Goal: Check status: Check status

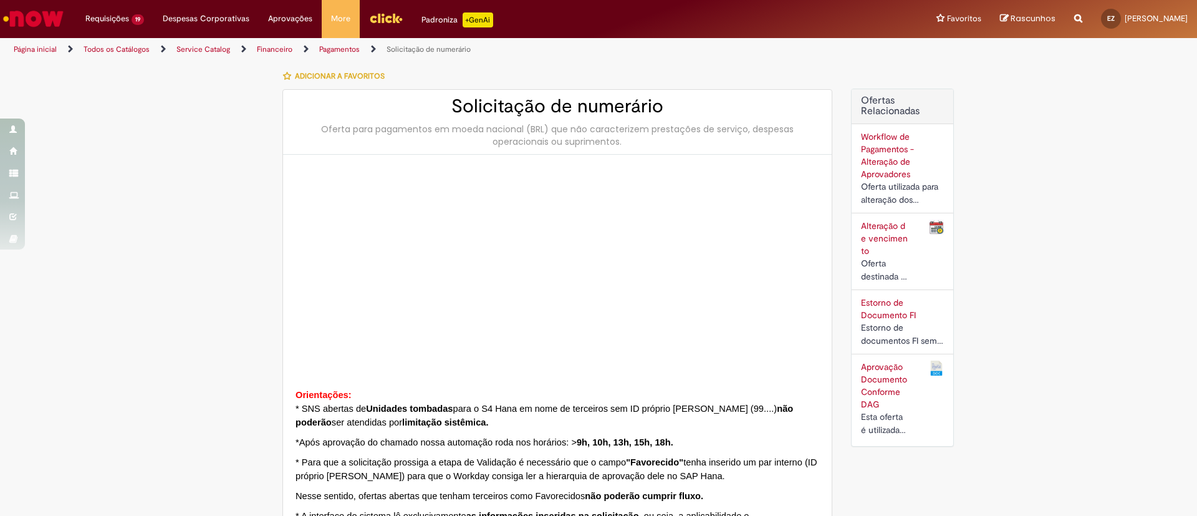
type input "**********"
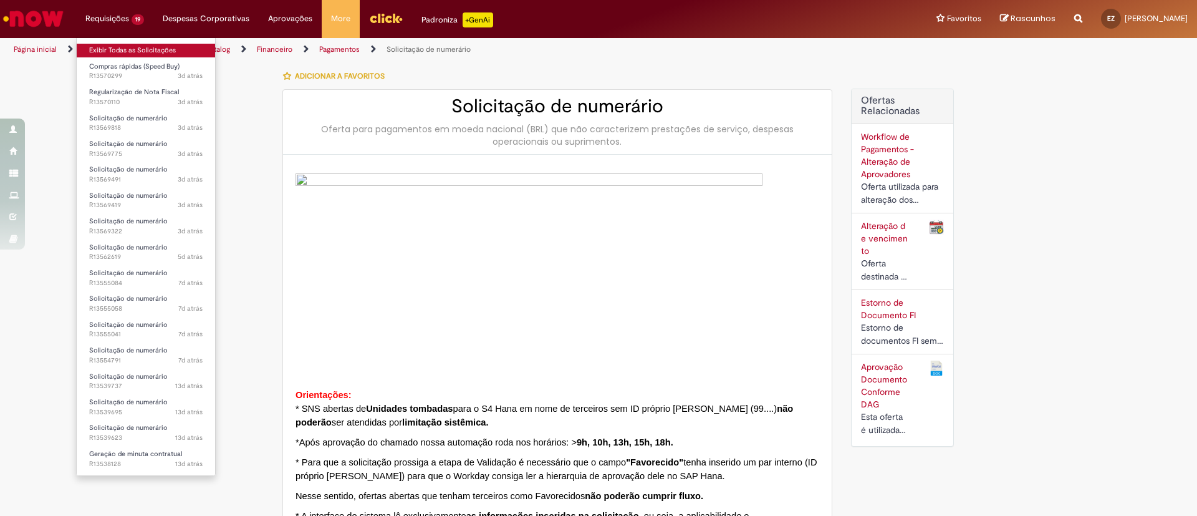
click at [128, 50] on link "Exibir Todas as Solicitações" at bounding box center [146, 51] width 138 height 14
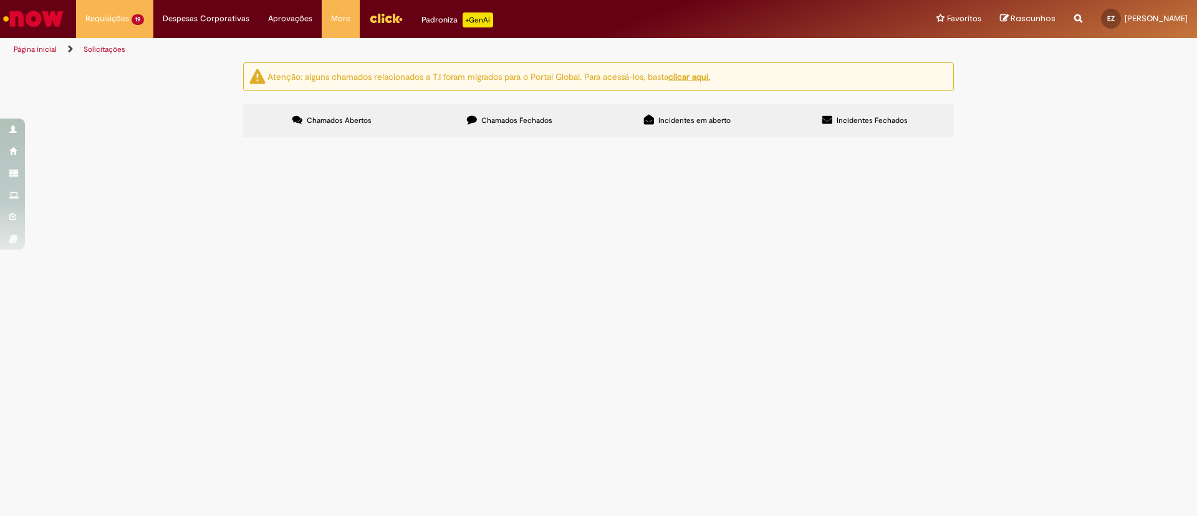
scroll to position [188, 0]
click at [0, 0] on span "R13539623" at bounding box center [0, 0] width 0 height 0
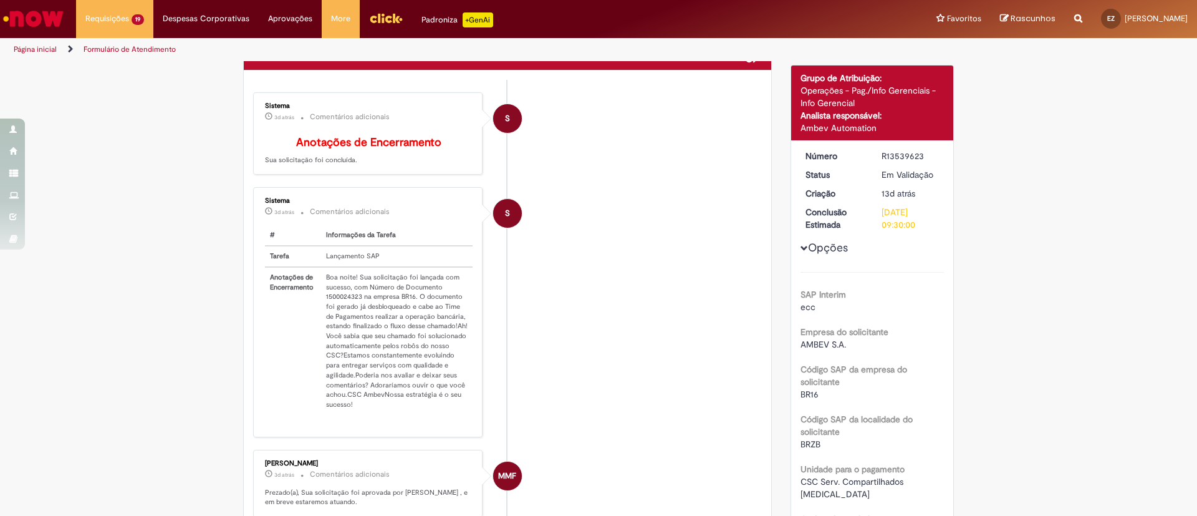
scroll to position [30, 0]
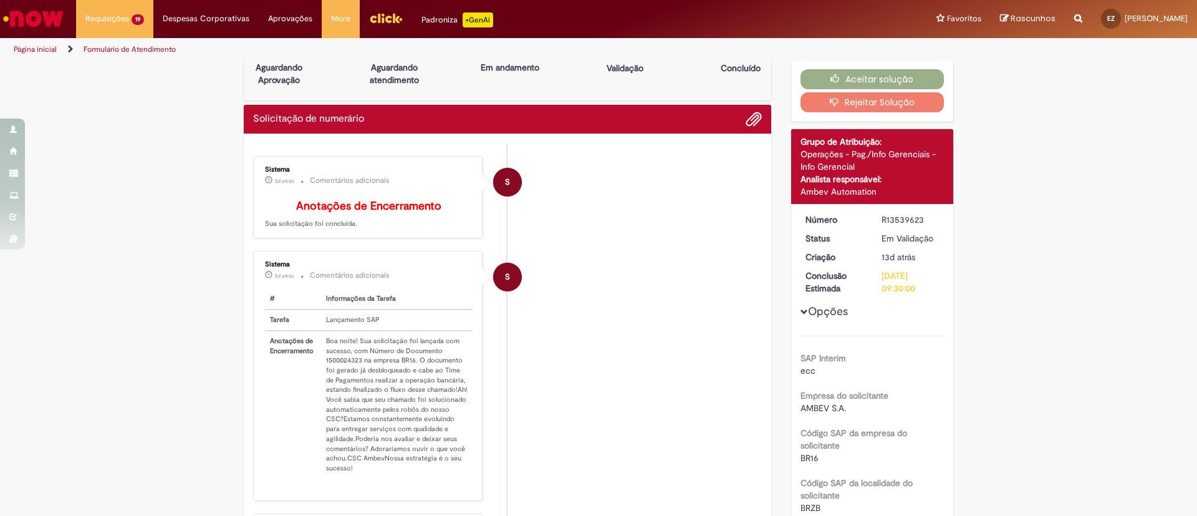
click at [893, 224] on div "R13539623" at bounding box center [911, 219] width 58 height 12
copy div "R13539623"
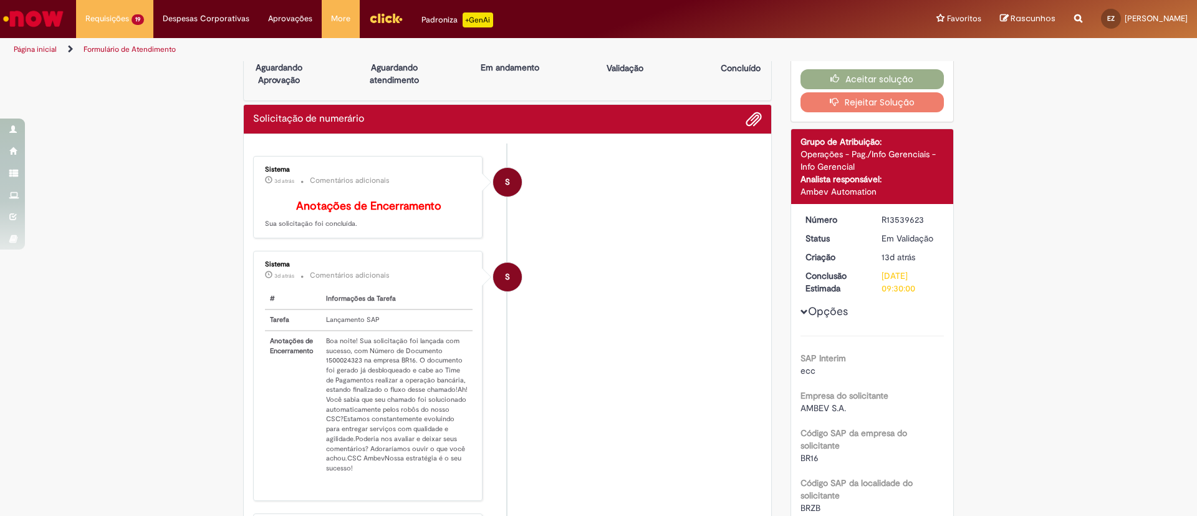
click at [330, 368] on td "Boa noite! Sua solicitação foi lançada com sucesso, com Número de Documento 150…" at bounding box center [396, 404] width 151 height 148
copy td "1500024323"
click at [902, 76] on button "Aceitar solução" at bounding box center [873, 79] width 144 height 20
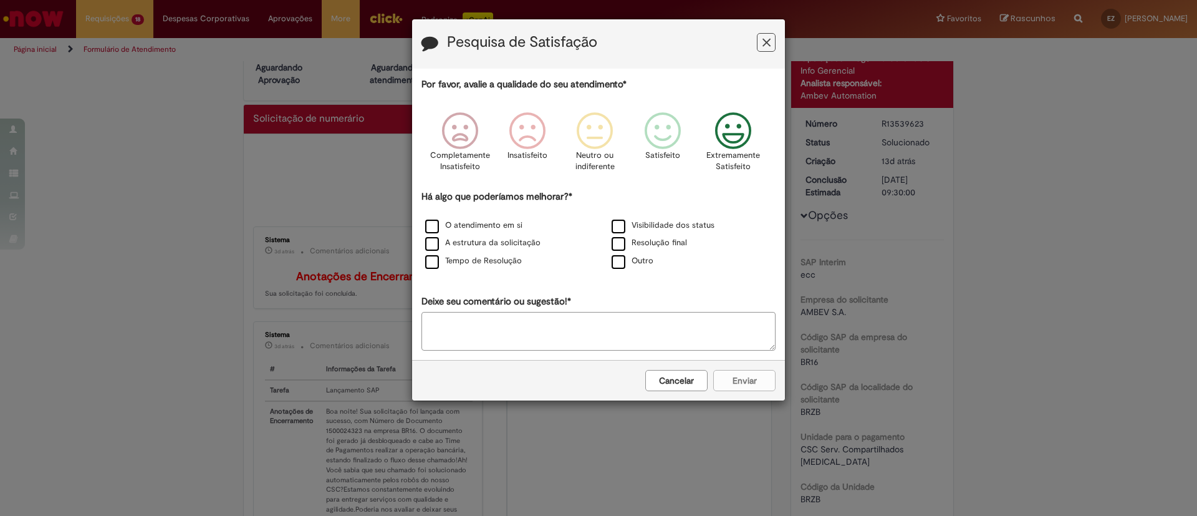
click at [753, 128] on icon "Feedback" at bounding box center [733, 130] width 47 height 37
click at [627, 270] on div "Outro" at bounding box center [692, 261] width 186 height 18
click at [623, 265] on label "Outro" at bounding box center [633, 261] width 42 height 12
click at [605, 341] on textarea "Deixe seu comentário ou sugestão!*" at bounding box center [598, 331] width 354 height 39
click at [711, 138] on icon "Feedback" at bounding box center [733, 130] width 47 height 37
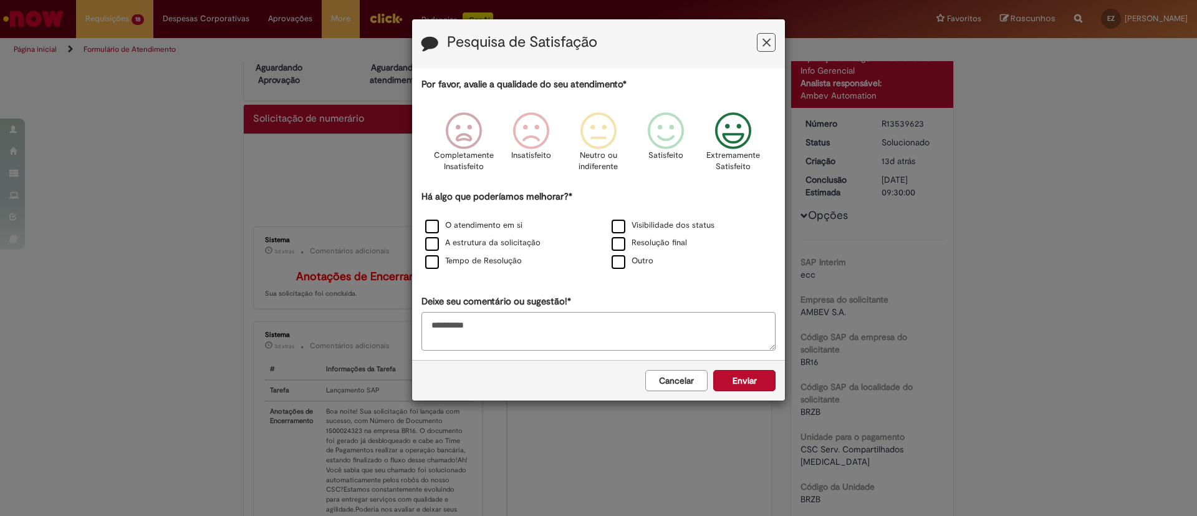
click at [478, 349] on textarea "*********" at bounding box center [598, 331] width 354 height 39
type textarea "*********"
click at [739, 387] on button "Enviar" at bounding box center [744, 380] width 62 height 21
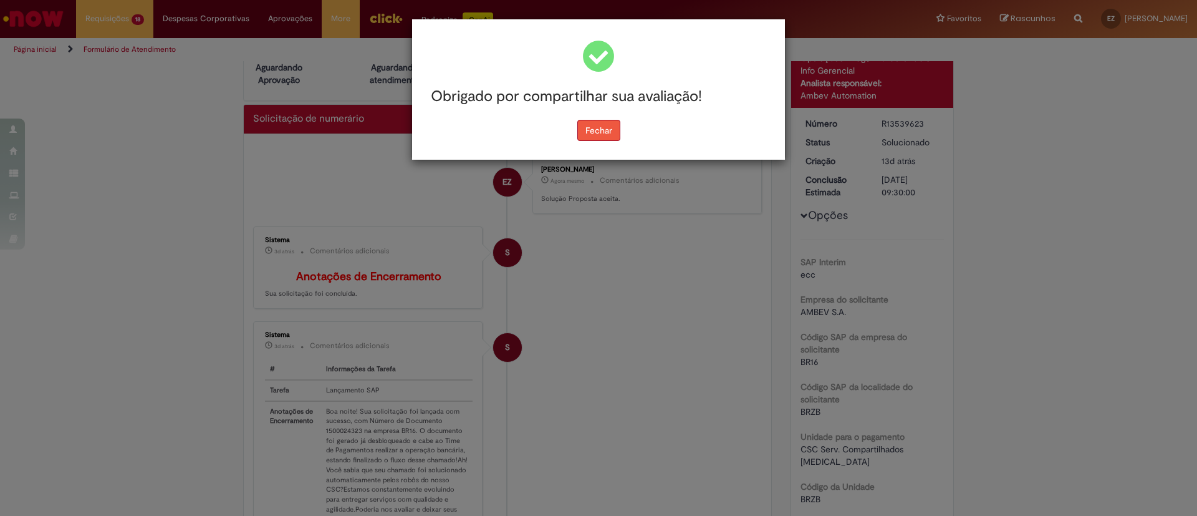
click at [599, 127] on button "Fechar" at bounding box center [598, 130] width 43 height 21
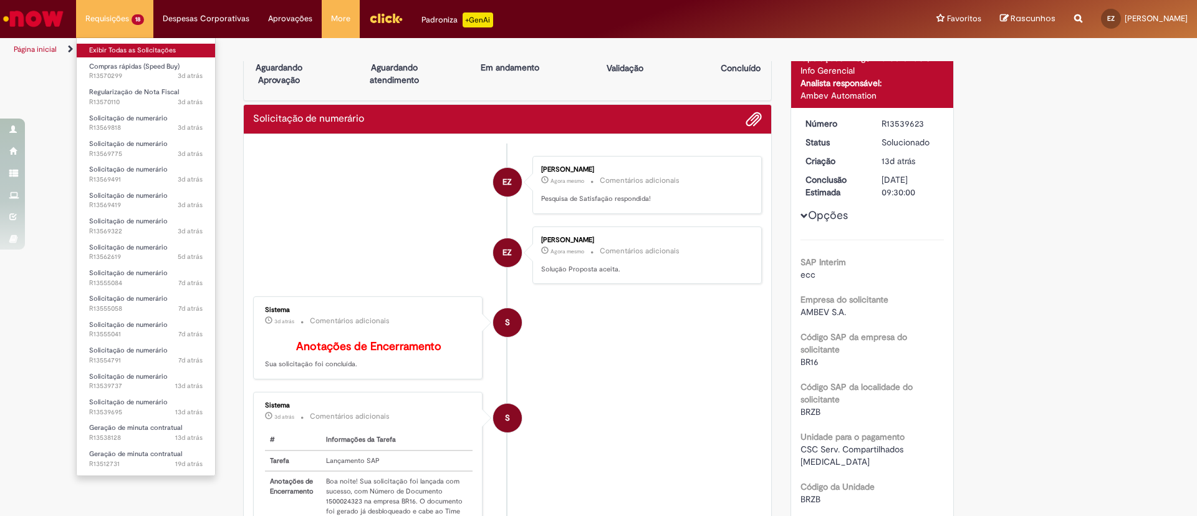
click at [142, 46] on link "Exibir Todas as Solicitações" at bounding box center [146, 51] width 138 height 14
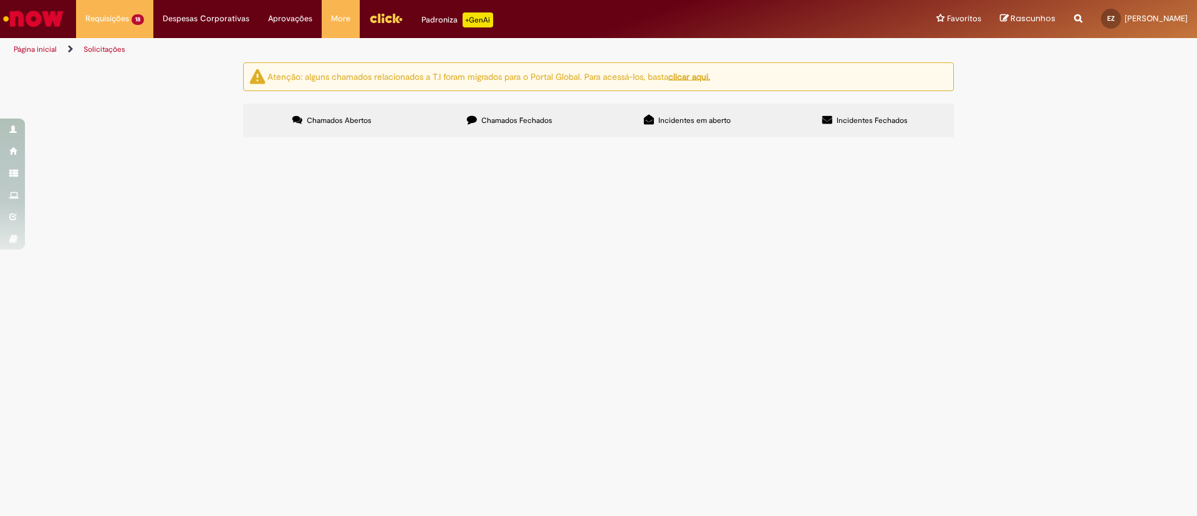
scroll to position [165, 0]
click at [0, 0] on span "R13555041" at bounding box center [0, 0] width 0 height 0
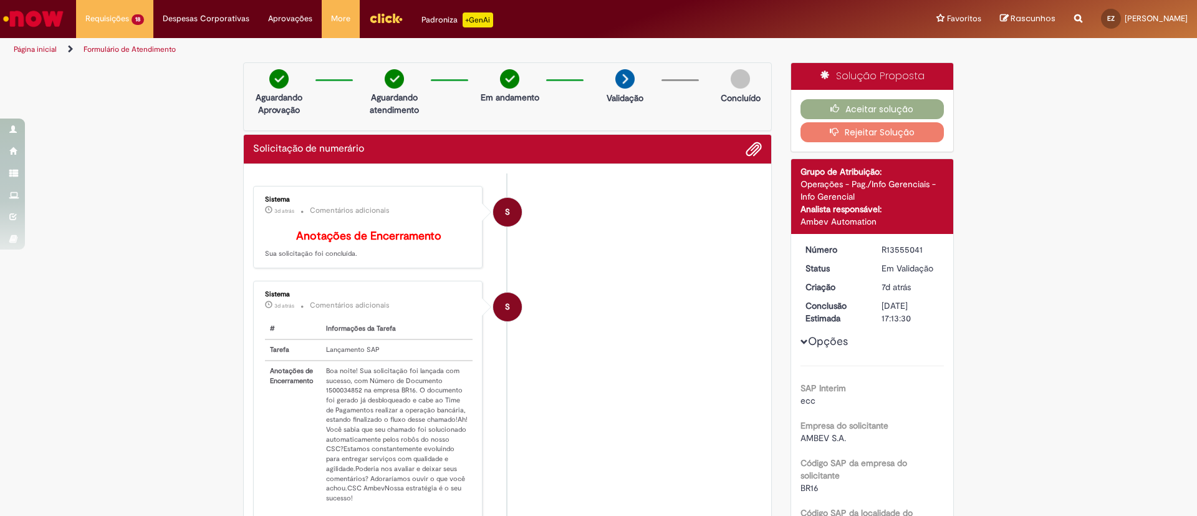
click at [873, 248] on dd "R13555041" at bounding box center [910, 249] width 77 height 12
copy div "R13555041"
click at [334, 404] on td "Boa noite! Sua solicitação foi lançada com sucesso, com Número de Documento 150…" at bounding box center [396, 434] width 151 height 148
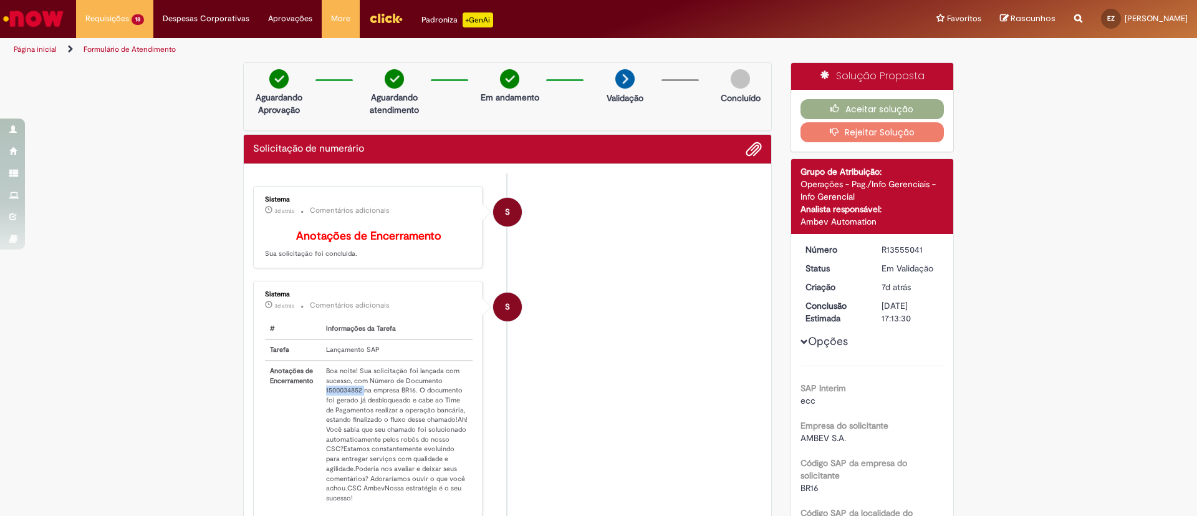
copy td "1500034852"
click at [669, 269] on li "S Sistema 3d atrás 3 dias atrás Comentários adicionais Anotações de Encerrament…" at bounding box center [507, 227] width 509 height 83
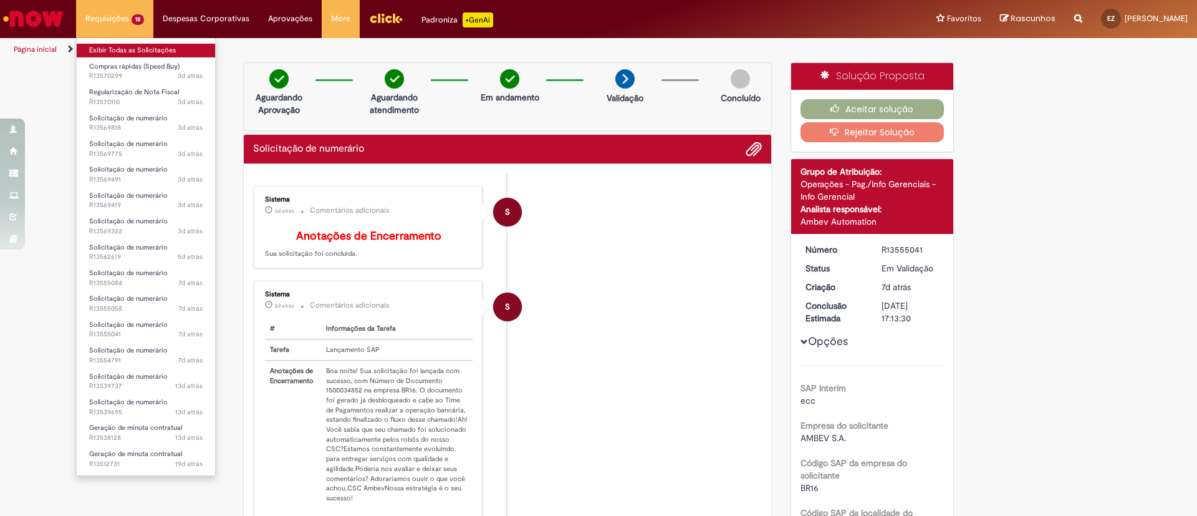
click at [133, 54] on link "Exibir Todas as Solicitações" at bounding box center [146, 51] width 138 height 14
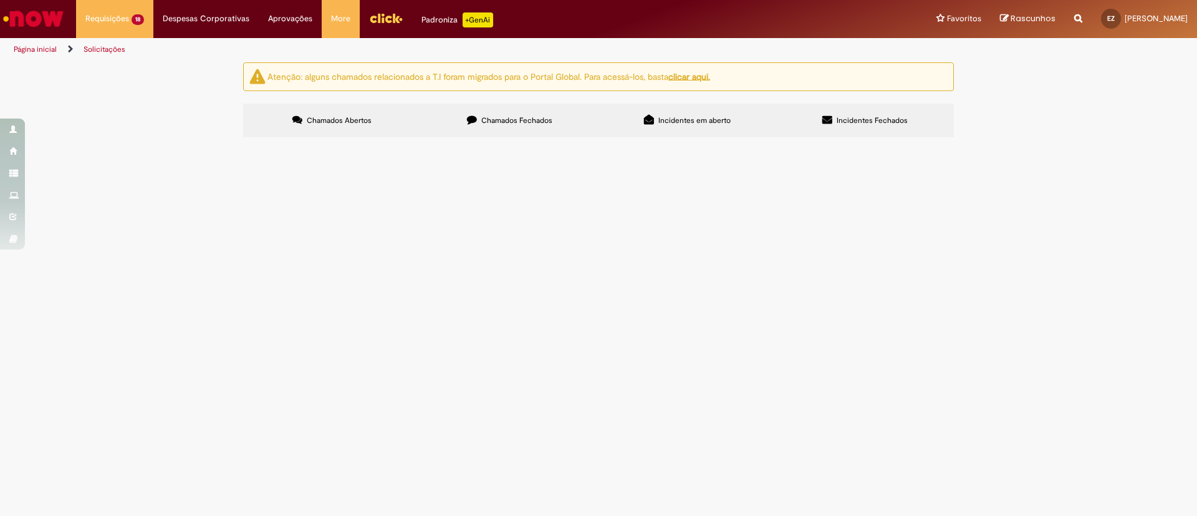
scroll to position [165, 0]
click at [0, 0] on span "R13555041" at bounding box center [0, 0] width 0 height 0
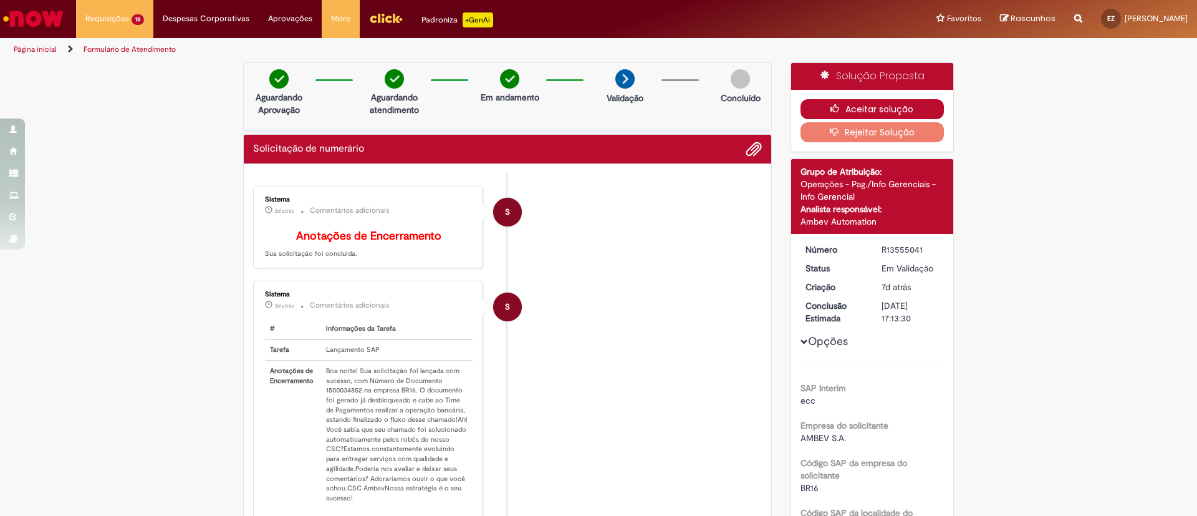
click at [900, 101] on button "Aceitar solução" at bounding box center [873, 109] width 144 height 20
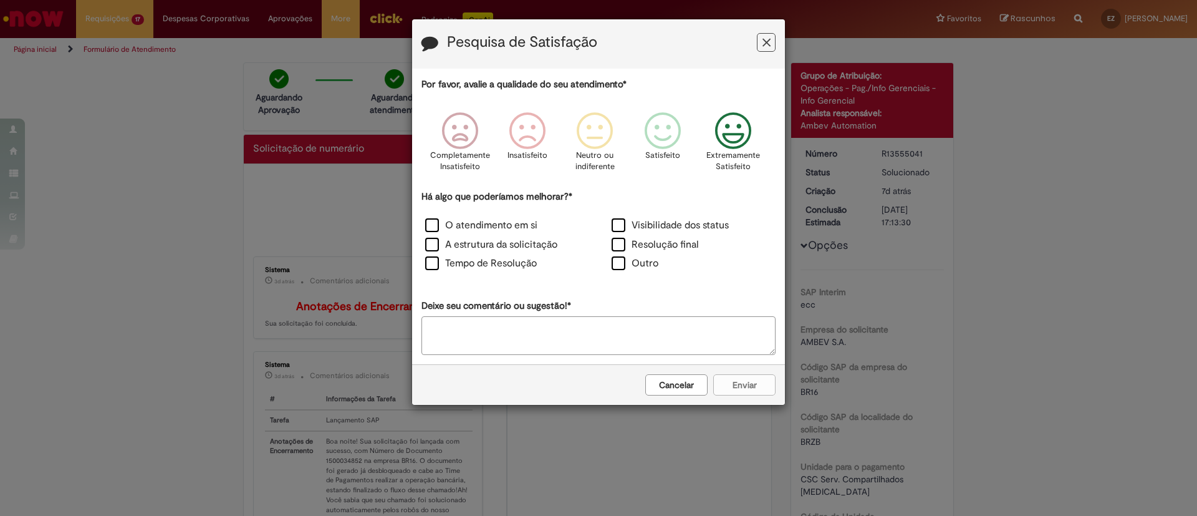
click at [740, 165] on p "Extremamente Satisfeito" at bounding box center [733, 161] width 54 height 23
click at [647, 257] on label "Outro" at bounding box center [635, 263] width 47 height 14
drag, startPoint x: 564, startPoint y: 312, endPoint x: 556, endPoint y: 314, distance: 7.7
click at [556, 314] on div "Por favor, avalie a qualidade do seu atendimento* Completamente Insatisfeito In…" at bounding box center [598, 216] width 354 height 276
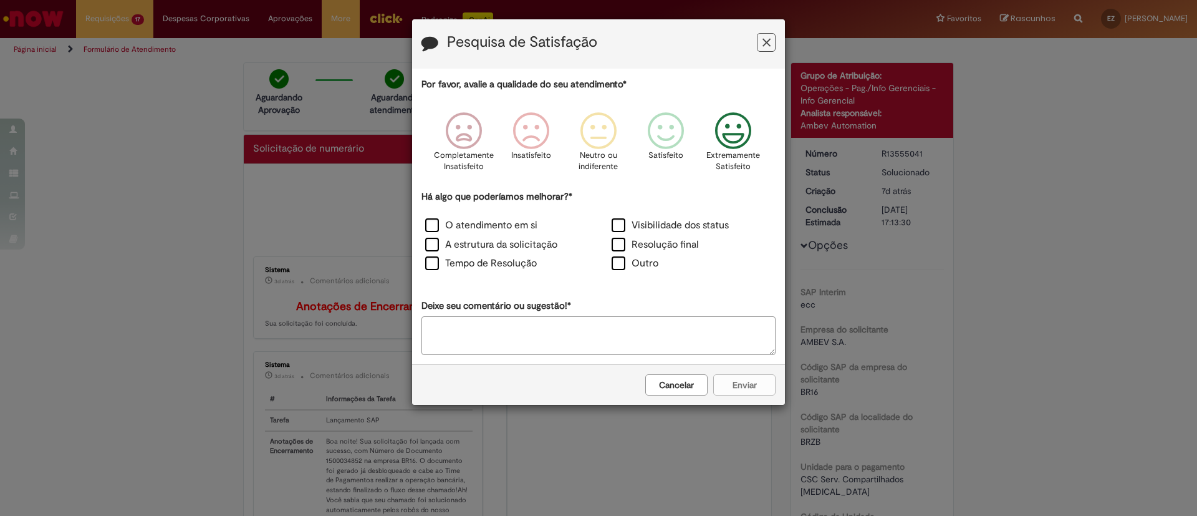
click at [496, 346] on textarea "Deixe seu comentário ou sugestão!*" at bounding box center [598, 335] width 354 height 39
type textarea "*********"
click at [749, 377] on button "Enviar" at bounding box center [744, 384] width 62 height 21
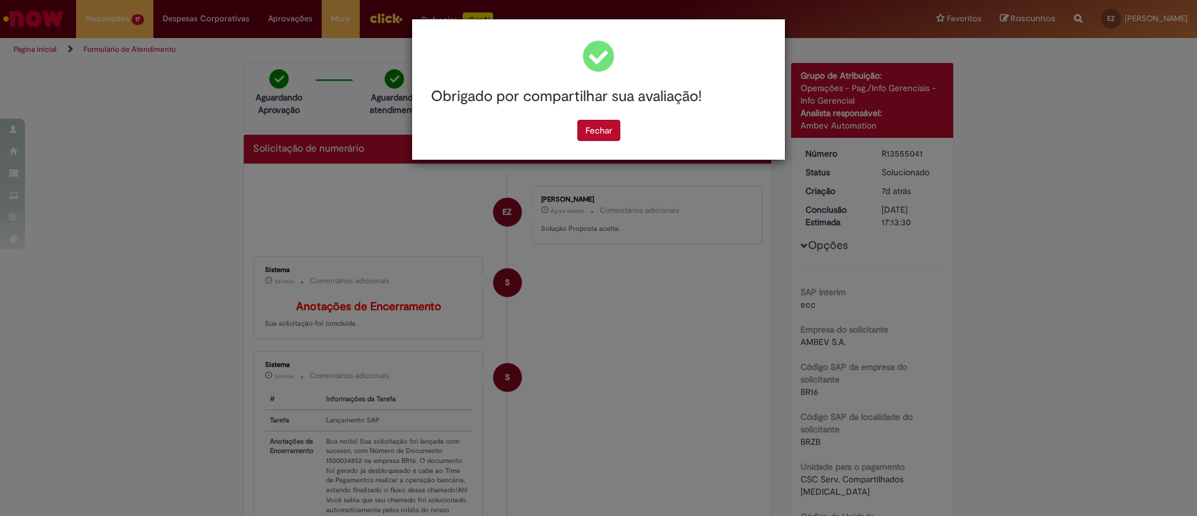
drag, startPoint x: 749, startPoint y: 377, endPoint x: 517, endPoint y: 194, distance: 295.7
drag, startPoint x: 610, startPoint y: 102, endPoint x: 607, endPoint y: 108, distance: 6.4
click at [610, 102] on h3 "Obrigado por compartilhar sua avaliação!" at bounding box center [598, 97] width 335 height 16
click at [594, 132] on button "Fechar" at bounding box center [598, 130] width 43 height 21
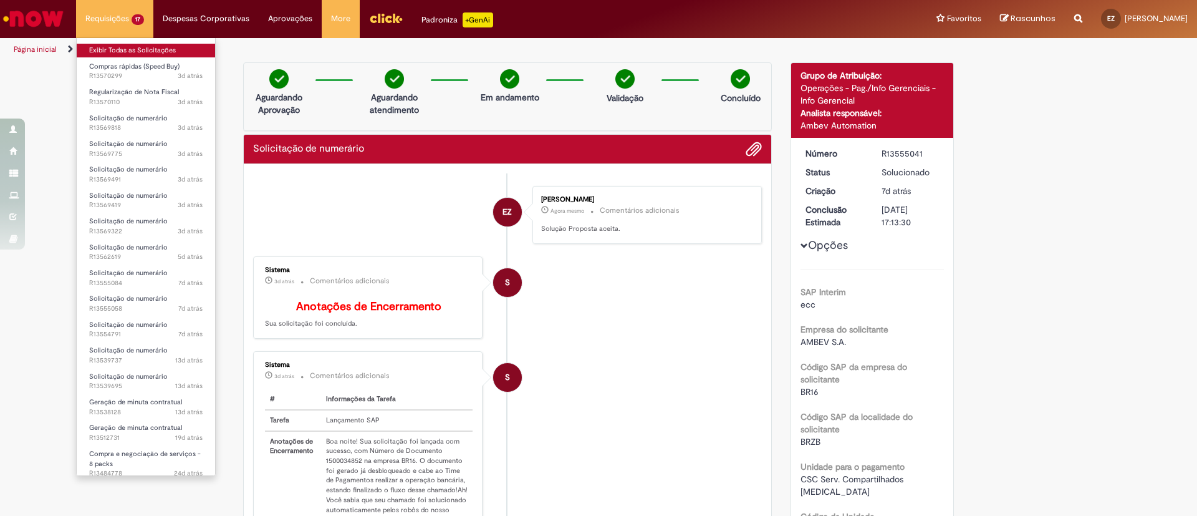
click at [159, 52] on link "Exibir Todas as Solicitações" at bounding box center [146, 51] width 138 height 14
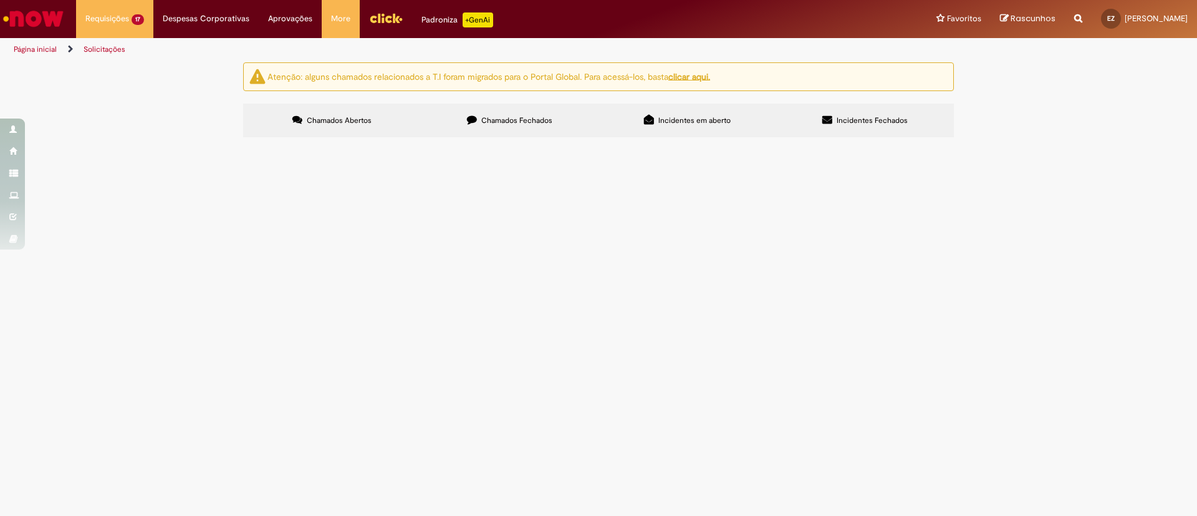
scroll to position [142, 0]
click at [0, 0] on span "R13555058" at bounding box center [0, 0] width 0 height 0
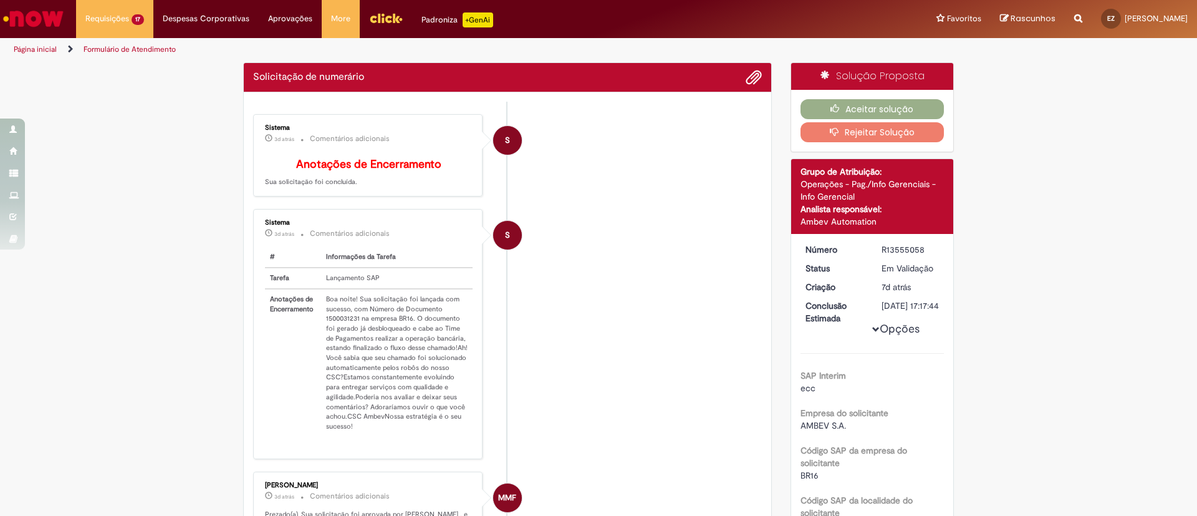
click at [900, 254] on div "R13555058" at bounding box center [911, 249] width 58 height 12
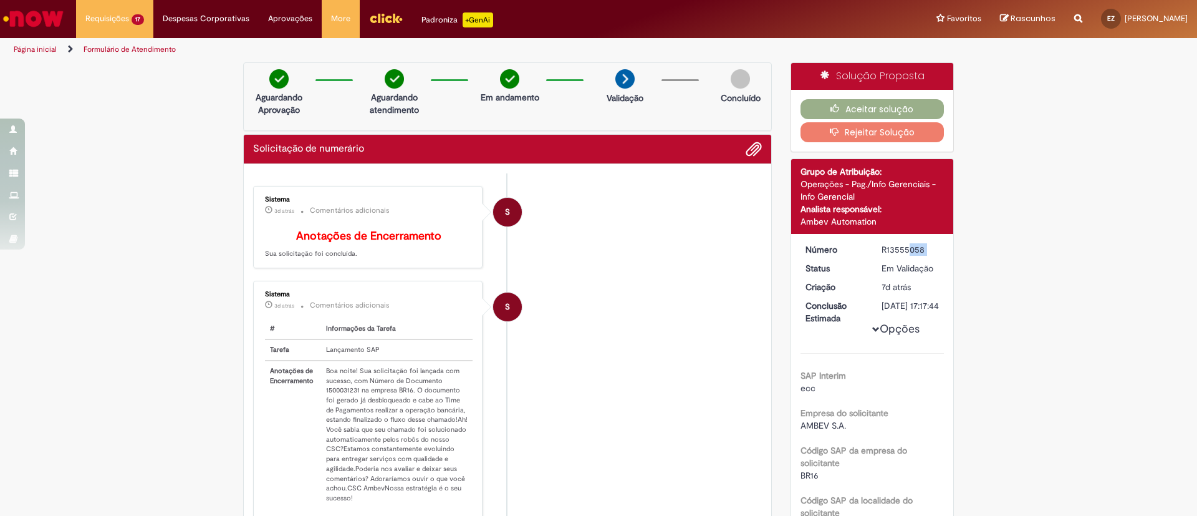
click at [900, 254] on div "R13555058" at bounding box center [911, 249] width 58 height 12
copy dd "R13555058"
click at [334, 402] on td "Boa noite! Sua solicitação foi lançada com sucesso, com Número de Documento 150…" at bounding box center [396, 434] width 151 height 148
copy td "1500031231"
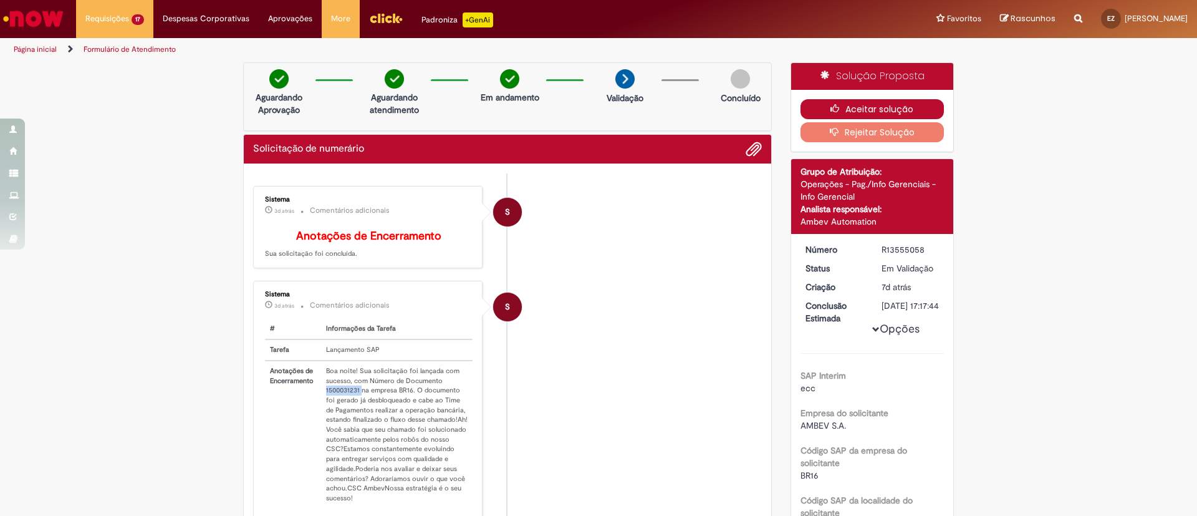
click at [904, 112] on button "Aceitar solução" at bounding box center [873, 109] width 144 height 20
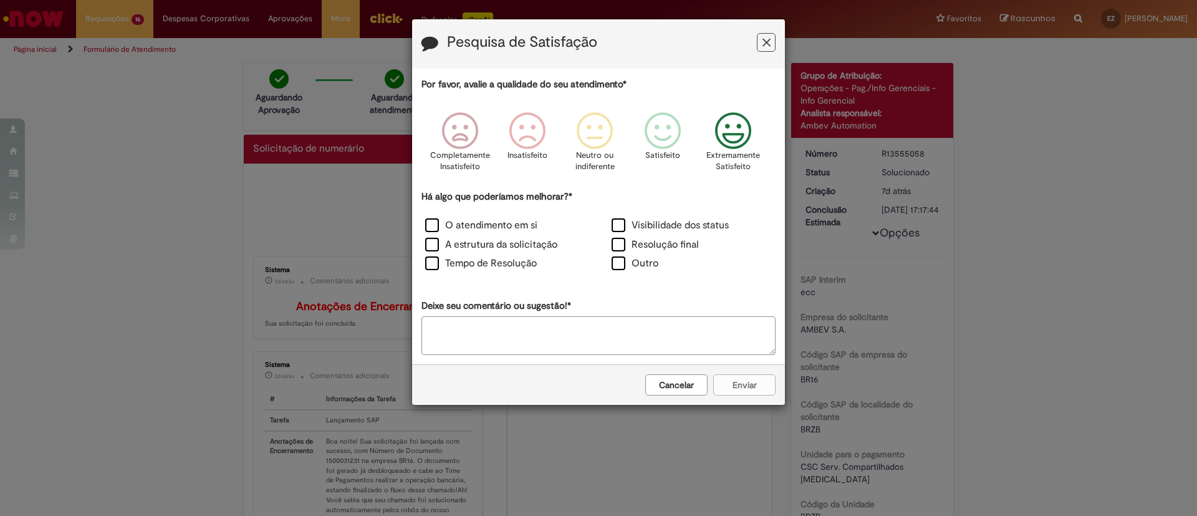
click at [721, 137] on icon "Feedback" at bounding box center [733, 130] width 47 height 37
click at [621, 269] on label "Outro" at bounding box center [635, 263] width 47 height 14
click at [558, 339] on textarea "Deixe seu comentário ou sugestão!*" at bounding box center [598, 335] width 354 height 39
type textarea "*********"
click at [768, 375] on button "Enviar" at bounding box center [744, 384] width 62 height 21
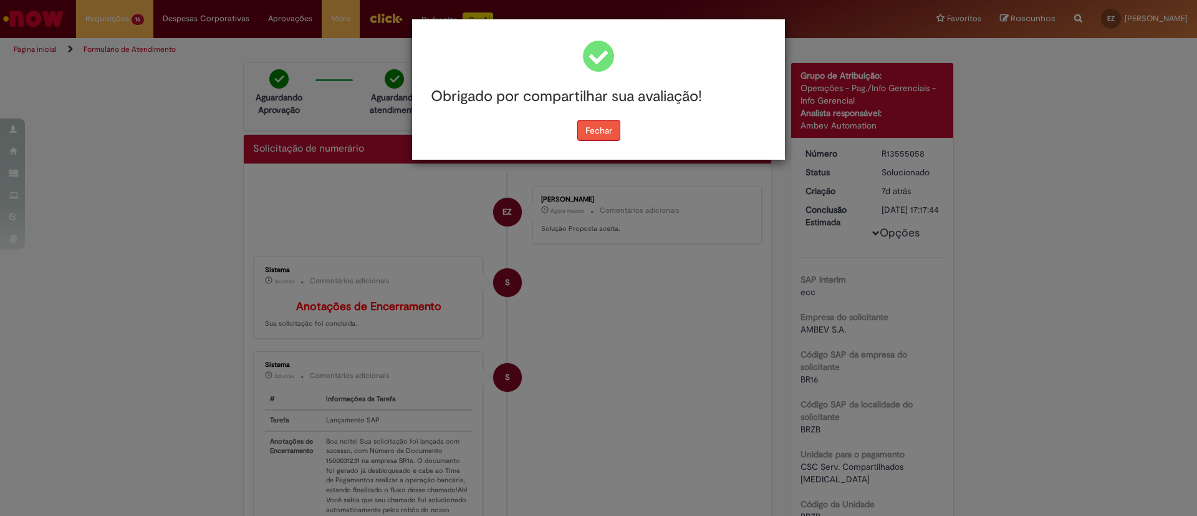
click at [594, 138] on button "Fechar" at bounding box center [598, 130] width 43 height 21
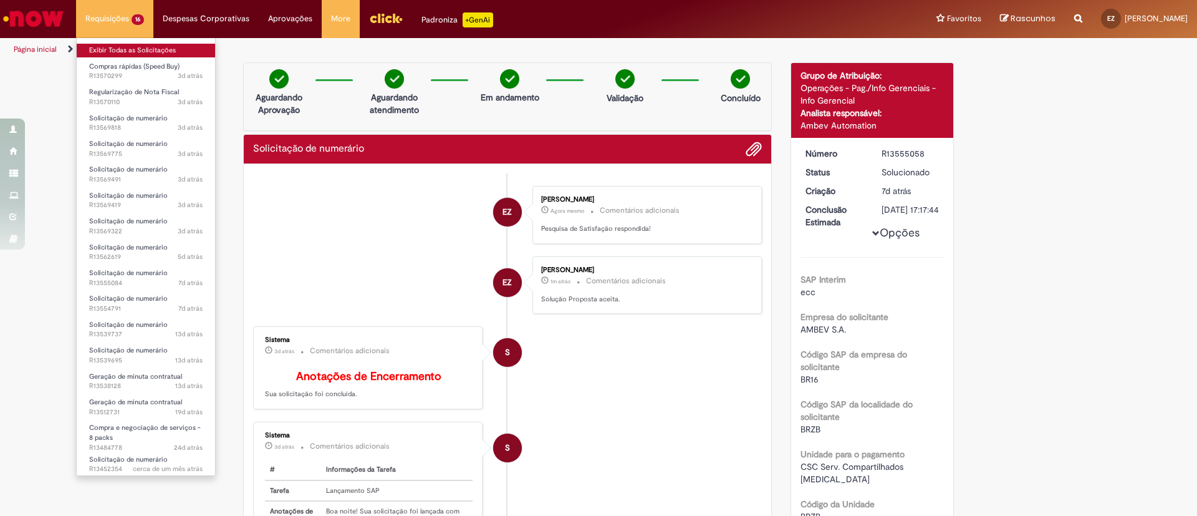
click at [127, 50] on link "Exibir Todas as Solicitações" at bounding box center [146, 51] width 138 height 14
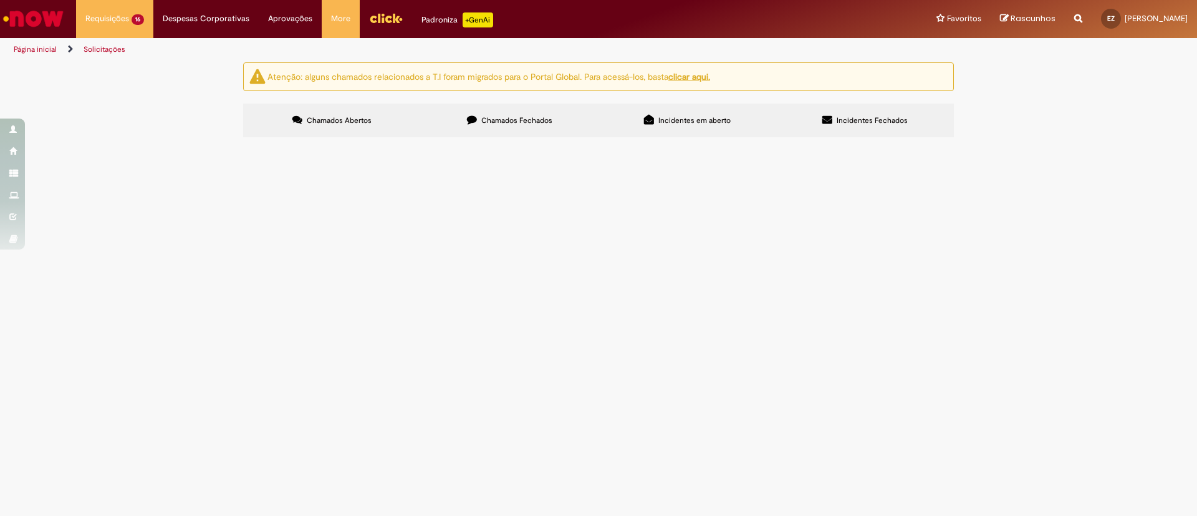
scroll to position [118, 0]
click at [0, 0] on span "R13555084" at bounding box center [0, 0] width 0 height 0
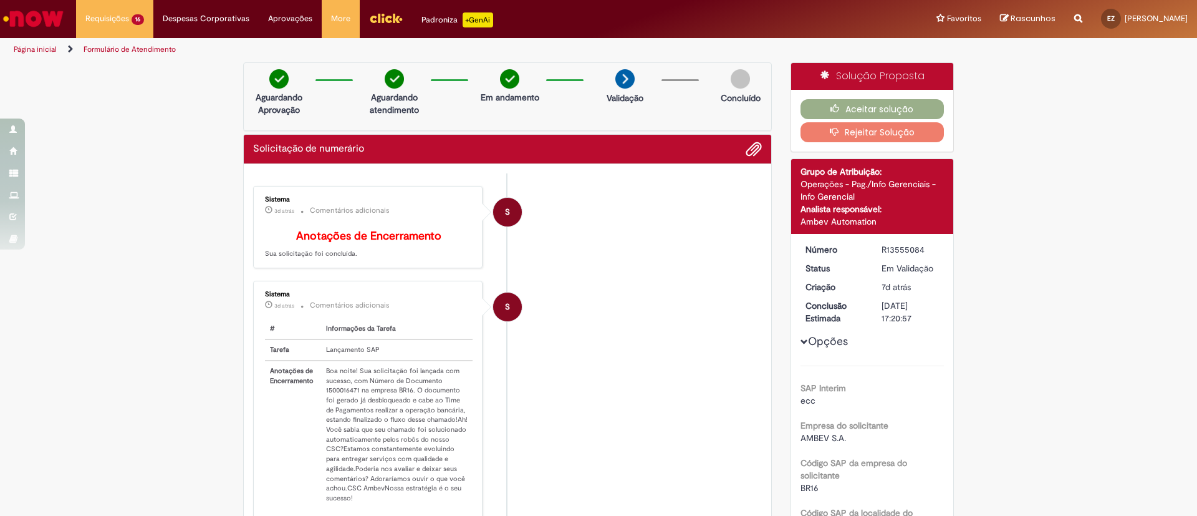
click at [907, 244] on div "R13555084" at bounding box center [911, 249] width 58 height 12
copy div "R13555084"
click at [325, 403] on td "Boa noite! Sua solicitação foi lançada com sucesso, com Número de Documento 150…" at bounding box center [396, 434] width 151 height 148
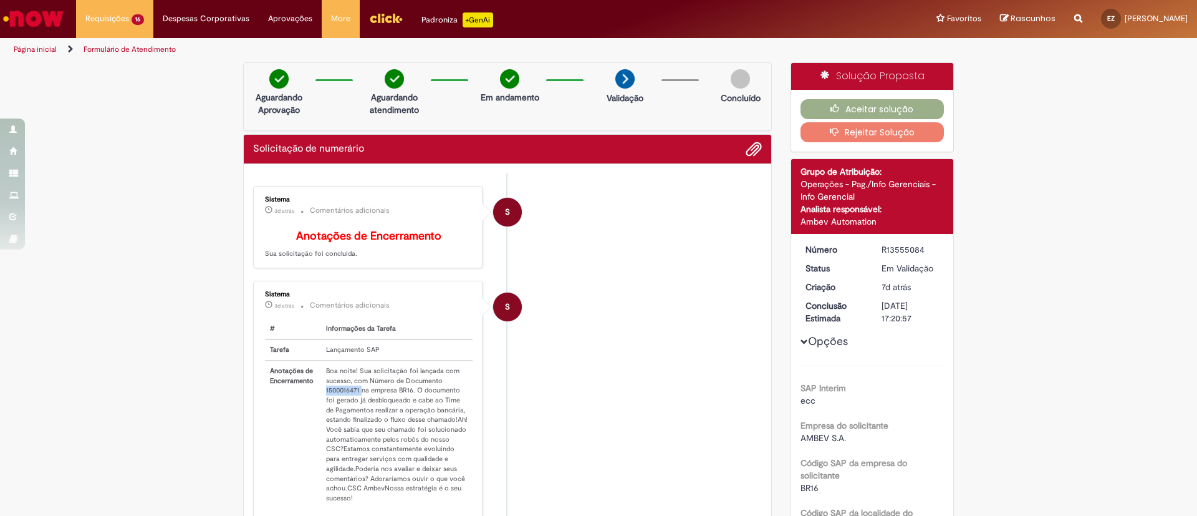
click at [325, 403] on td "Boa noite! Sua solicitação foi lançada com sucesso, com Número de Documento 150…" at bounding box center [396, 434] width 151 height 148
copy td "1500016471"
click at [801, 103] on button "Aceitar solução" at bounding box center [873, 109] width 144 height 20
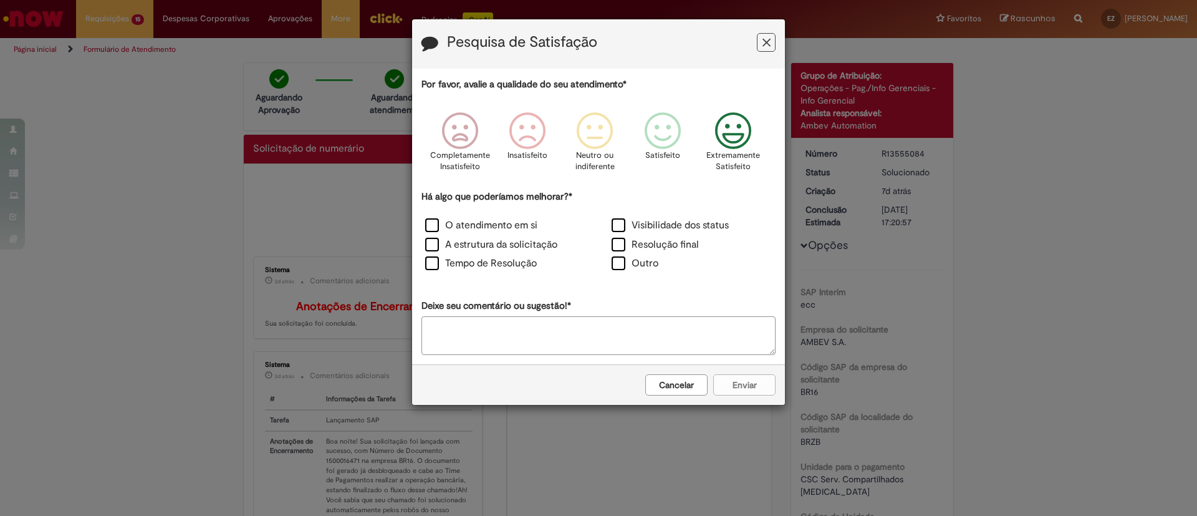
click at [721, 137] on icon "Feedback" at bounding box center [733, 130] width 47 height 37
click at [612, 263] on label "Outro" at bounding box center [635, 263] width 47 height 14
click at [585, 353] on textarea "Deixe seu comentário ou sugestão!*" at bounding box center [598, 335] width 354 height 39
type textarea "*********"
click at [766, 385] on button "Enviar" at bounding box center [744, 384] width 62 height 21
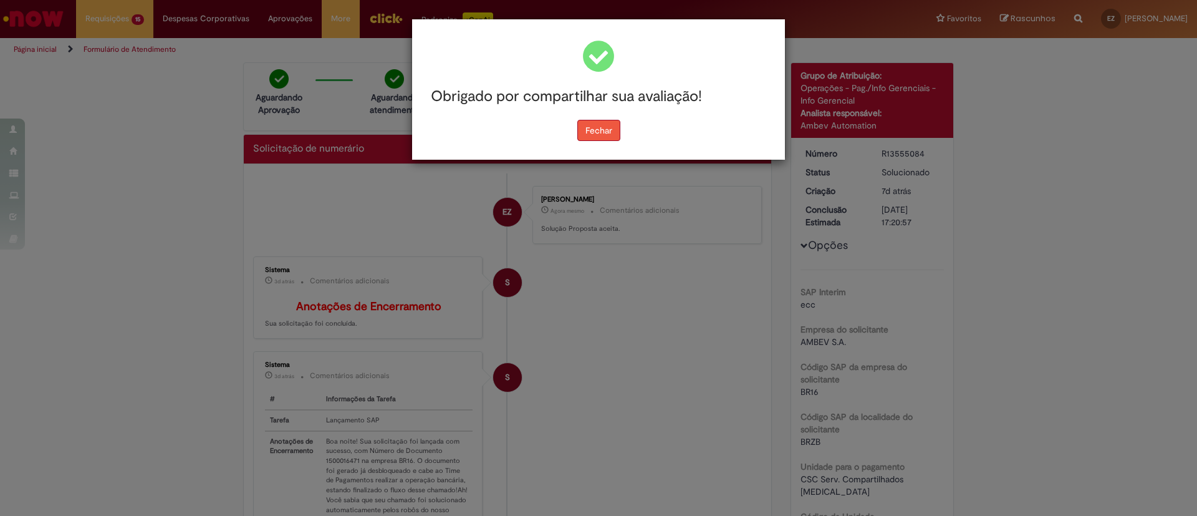
click at [603, 125] on button "Fechar" at bounding box center [598, 130] width 43 height 21
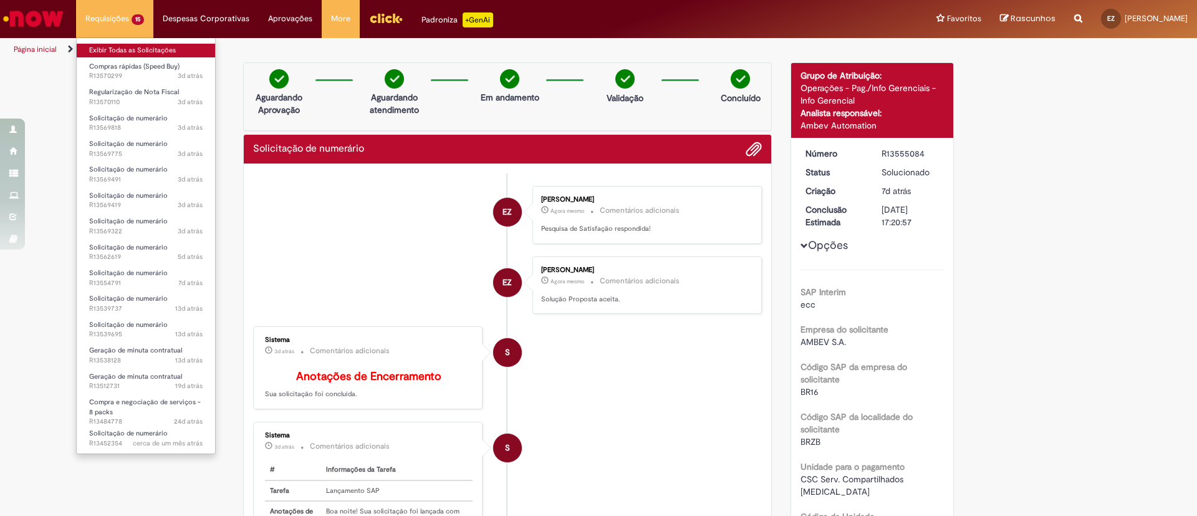
click at [151, 48] on link "Exibir Todas as Solicitações" at bounding box center [146, 51] width 138 height 14
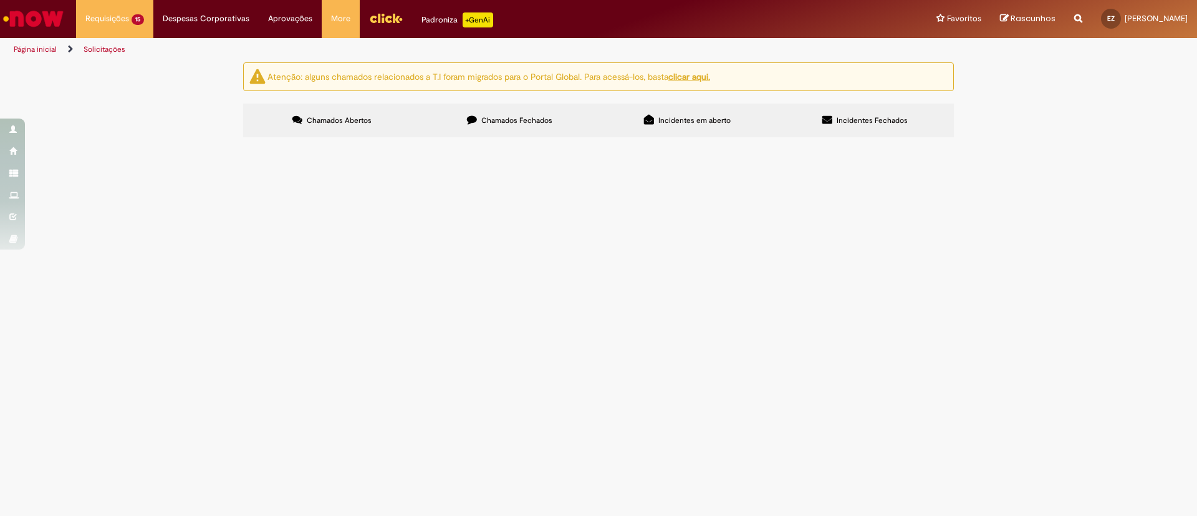
scroll to position [95, 0]
click at [0, 0] on span "R13562619" at bounding box center [0, 0] width 0 height 0
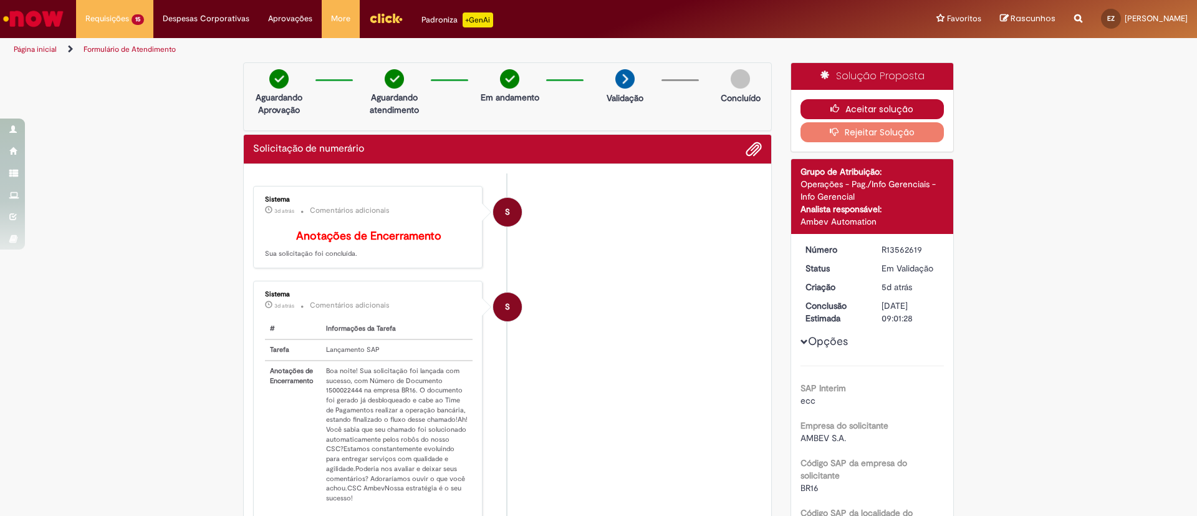
click at [898, 105] on button "Aceitar solução" at bounding box center [873, 109] width 144 height 20
click at [909, 243] on dl "Número R13562619 Status Em Validação Criação 5d atrás 5 dias atrás Conclusão Es…" at bounding box center [872, 243] width 153 height 0
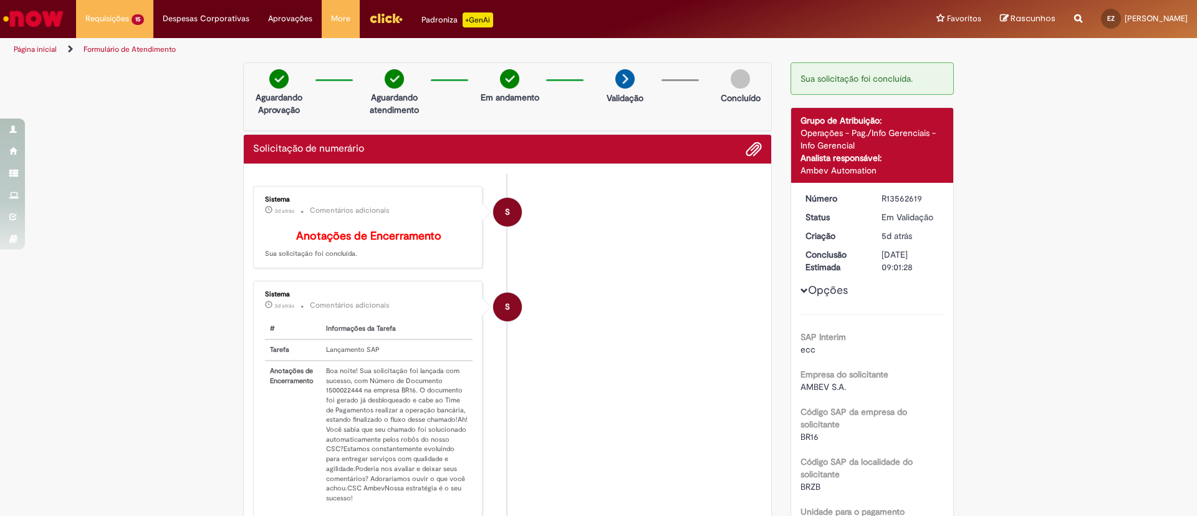
click at [909, 251] on div "07/10/2025 09:01:28" at bounding box center [911, 260] width 58 height 25
click at [896, 200] on div "R13562619" at bounding box center [911, 198] width 58 height 12
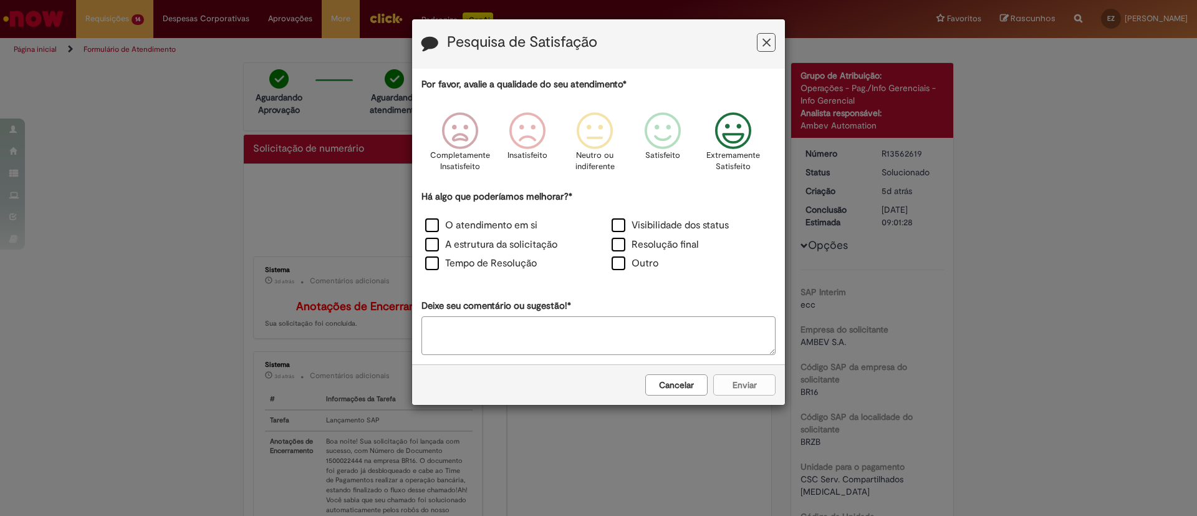
click at [727, 159] on p "Extremamente Satisfeito" at bounding box center [733, 161] width 54 height 23
click at [629, 262] on label "Outro" at bounding box center [635, 263] width 47 height 14
click at [771, 48] on button "Feedback" at bounding box center [766, 42] width 19 height 19
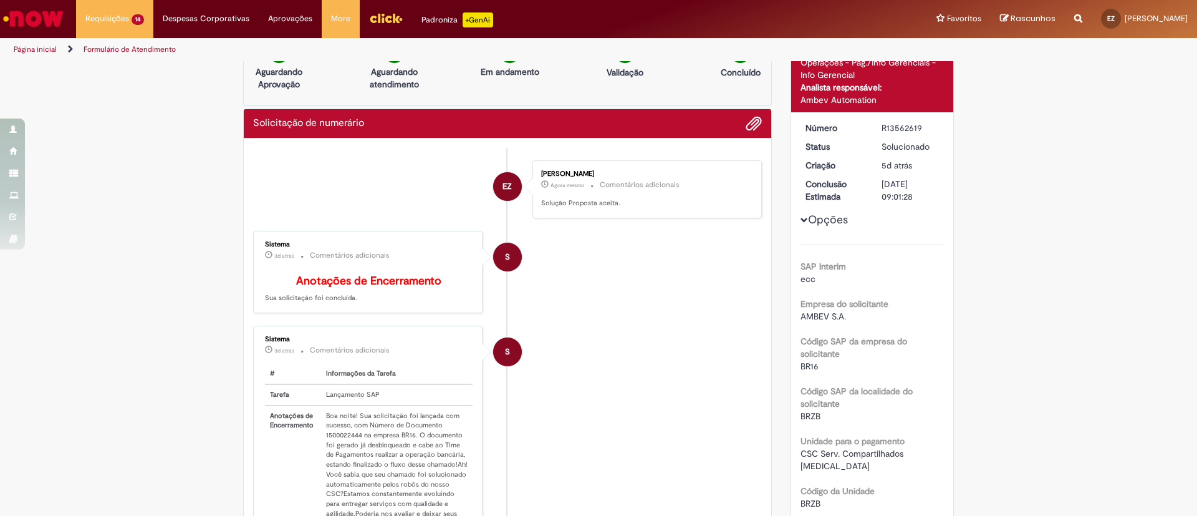
scroll to position [36, 0]
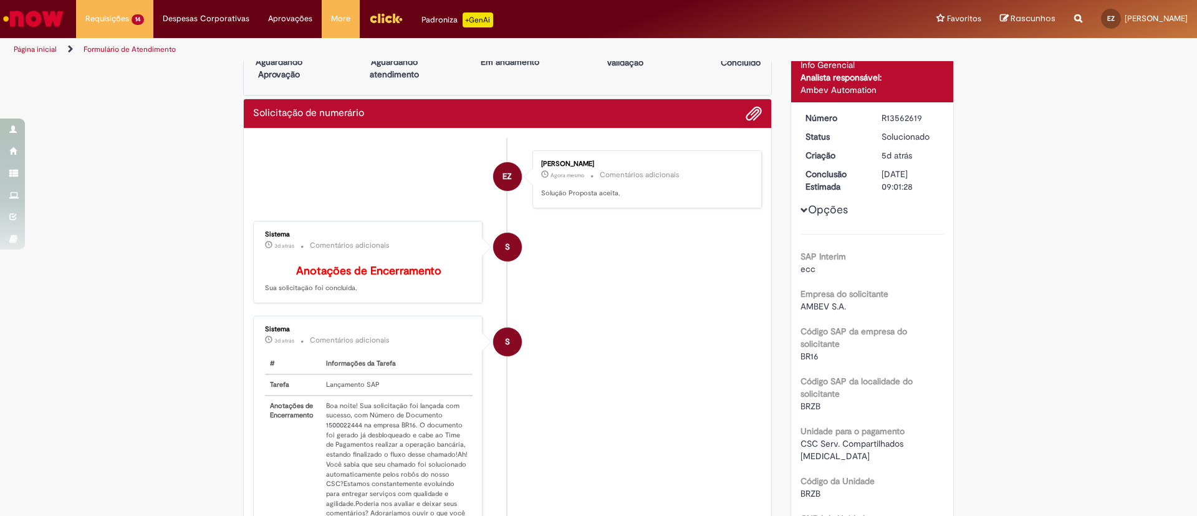
click at [331, 435] on td "Boa noite! Sua solicitação foi lançada com sucesso, com Número de Documento 150…" at bounding box center [396, 469] width 151 height 148
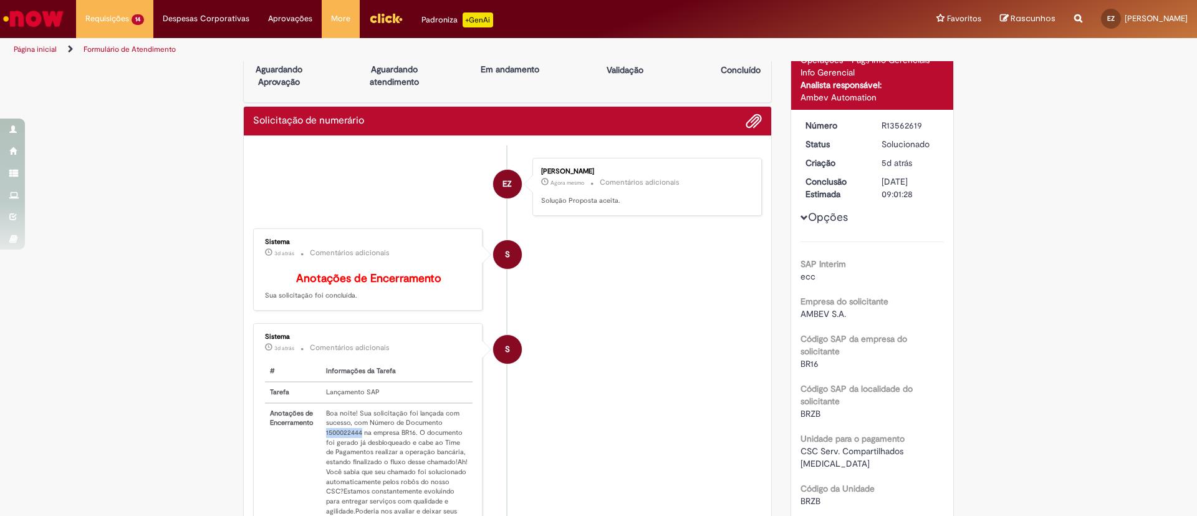
scroll to position [0, 0]
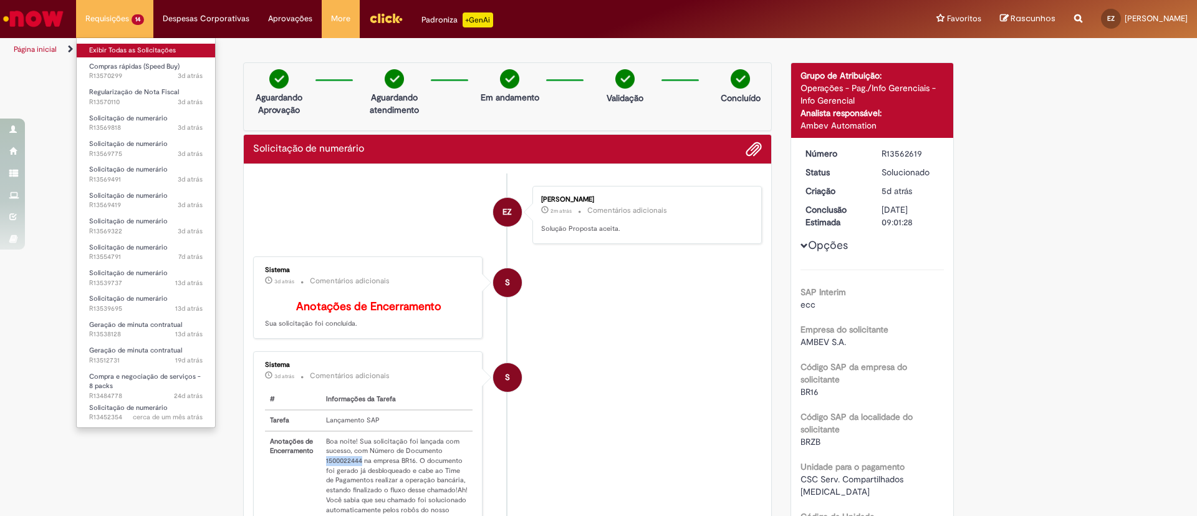
click at [146, 51] on link "Exibir Todas as Solicitações" at bounding box center [146, 51] width 138 height 14
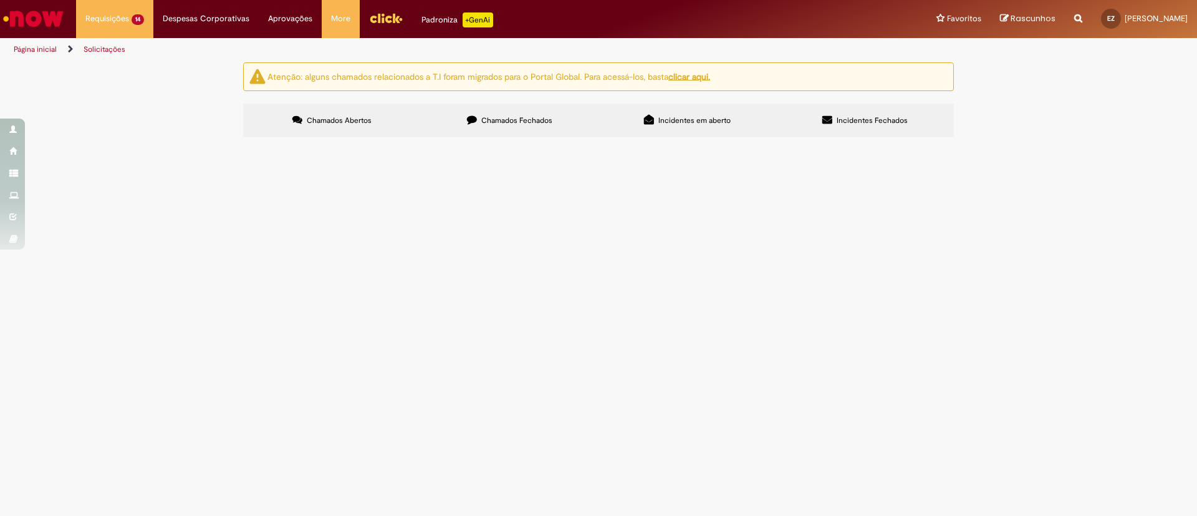
click at [0, 0] on span "R13570299" at bounding box center [0, 0] width 0 height 0
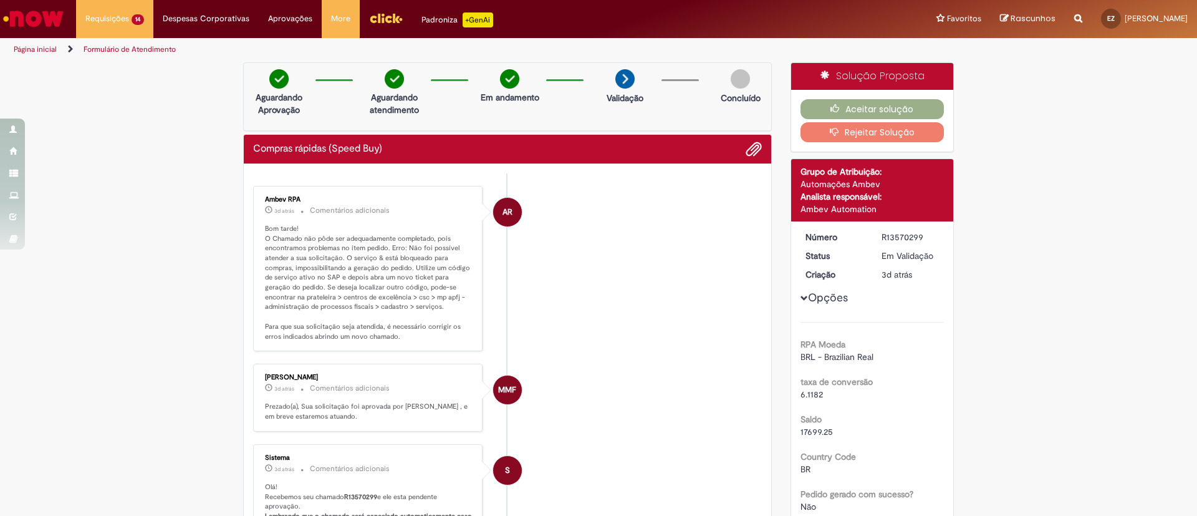
click at [909, 234] on div "R13570299" at bounding box center [911, 237] width 58 height 12
click at [754, 288] on li "AR Ambev RPA 3d atrás 3 dias atrás Comentários adicionais Bom tarde! O Chamado …" at bounding box center [507, 269] width 509 height 166
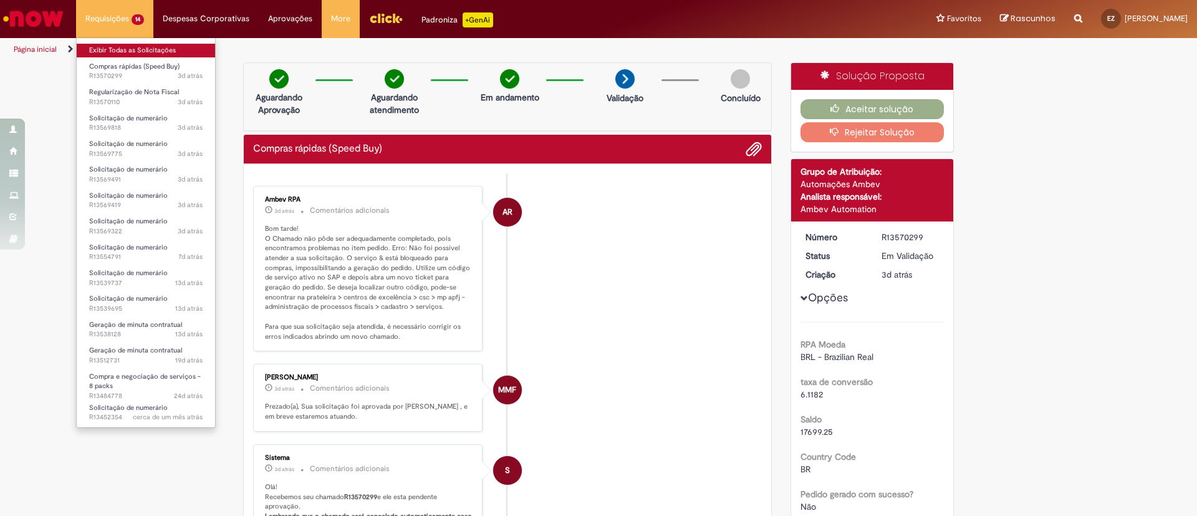
click at [155, 44] on link "Exibir Todas as Solicitações" at bounding box center [146, 51] width 138 height 14
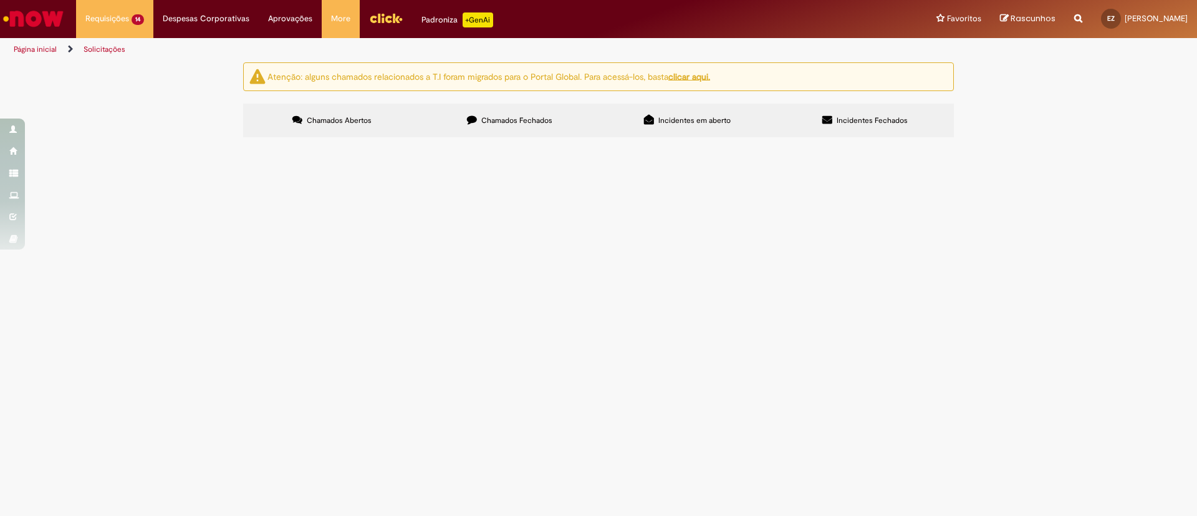
scroll to position [45, 0]
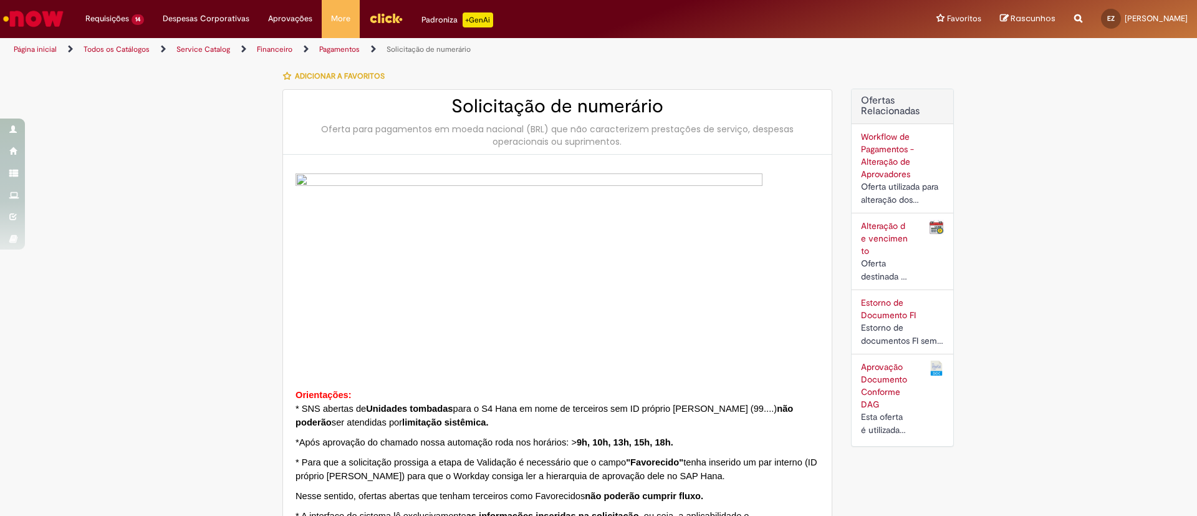
type input "**********"
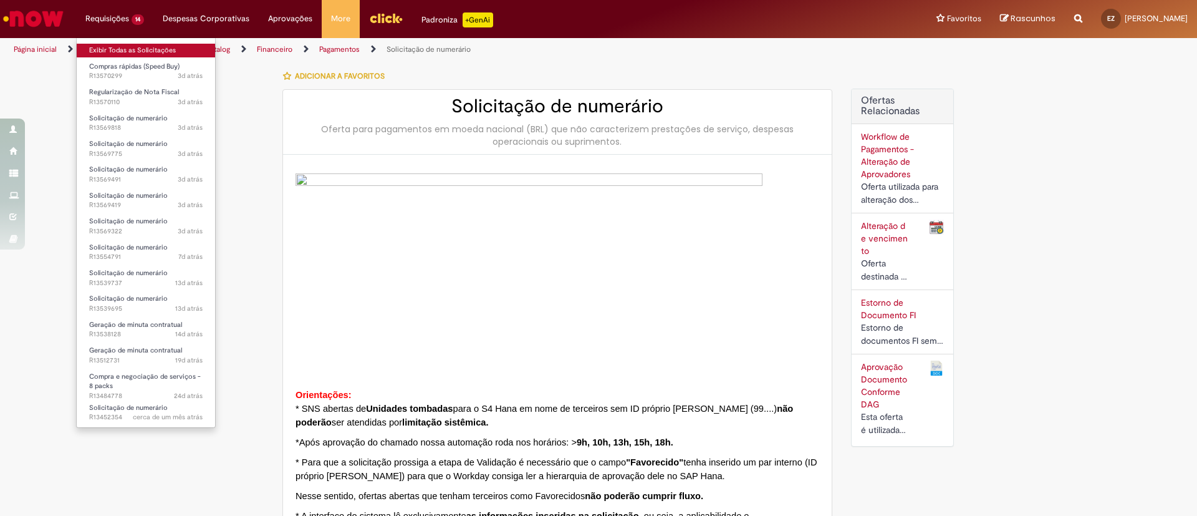
click at [134, 51] on link "Exibir Todas as Solicitações" at bounding box center [146, 51] width 138 height 14
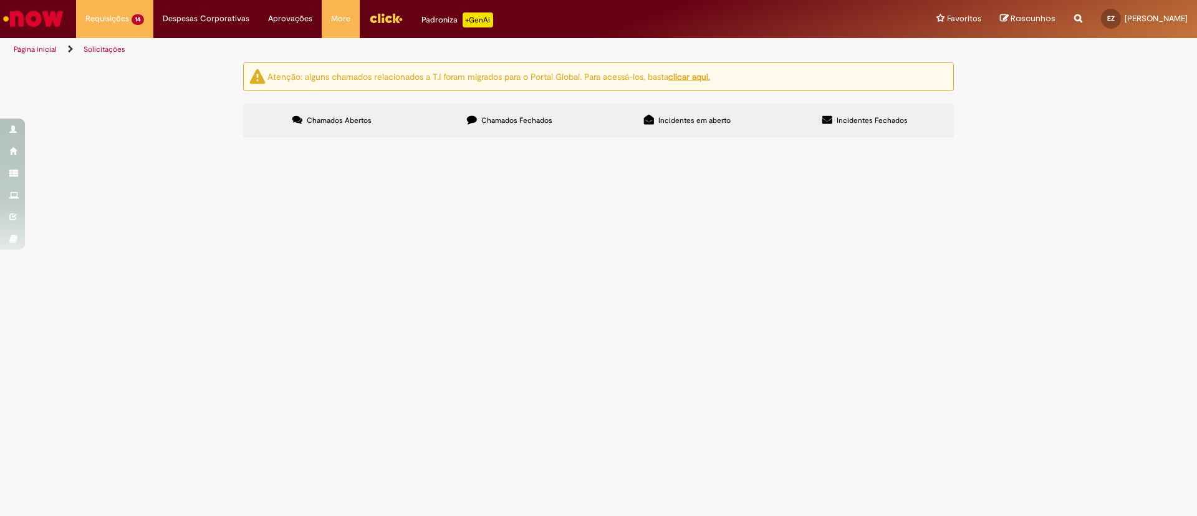
scroll to position [72, 0]
click at [0, 0] on span "R13539737" at bounding box center [0, 0] width 0 height 0
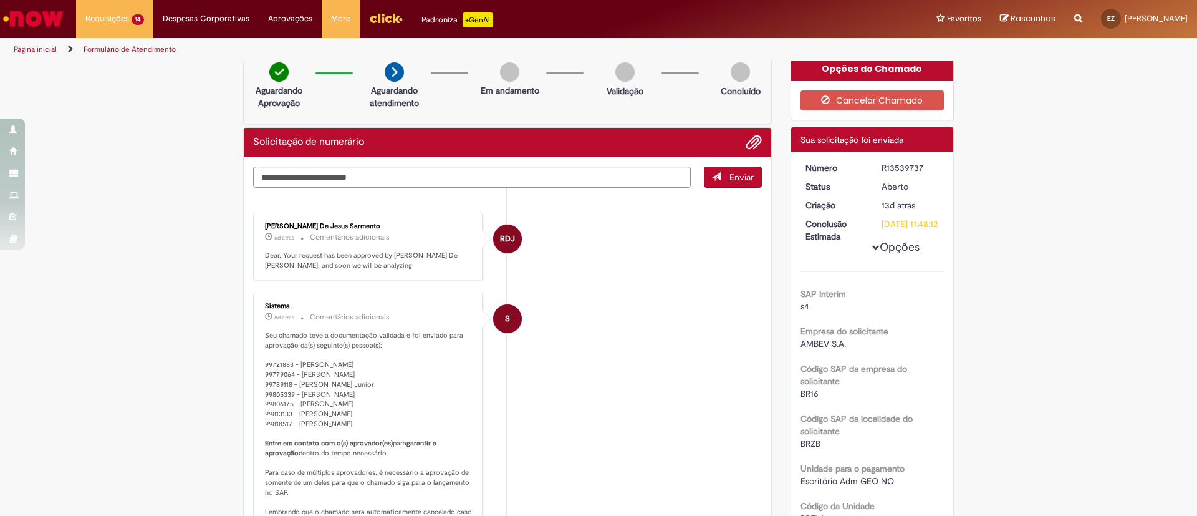
scroll to position [7, 0]
click at [265, 262] on p "Dear, Your request has been approved by [PERSON_NAME] De [PERSON_NAME], and soo…" at bounding box center [369, 259] width 208 height 19
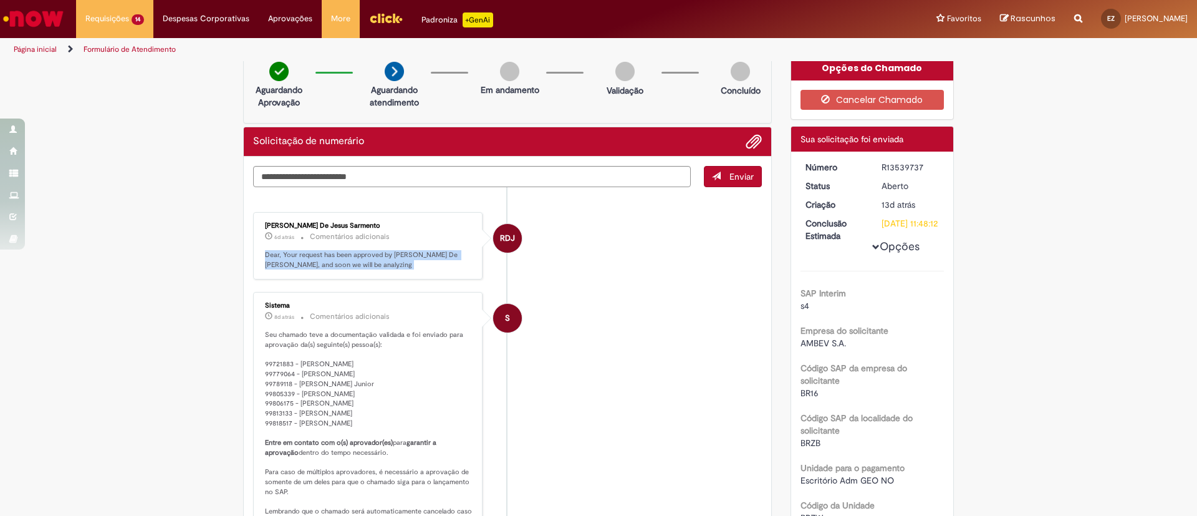
click at [265, 262] on p "Dear, Your request has been approved by [PERSON_NAME] De [PERSON_NAME], and soo…" at bounding box center [369, 259] width 208 height 19
copy ul "Dear, Your request has been approved by [PERSON_NAME] De [PERSON_NAME], and soo…"
click at [618, 330] on li "S Sistema 8d atrás 8 dias atrás Comentários adicionais Seu chamado teve a docum…" at bounding box center [507, 414] width 509 height 244
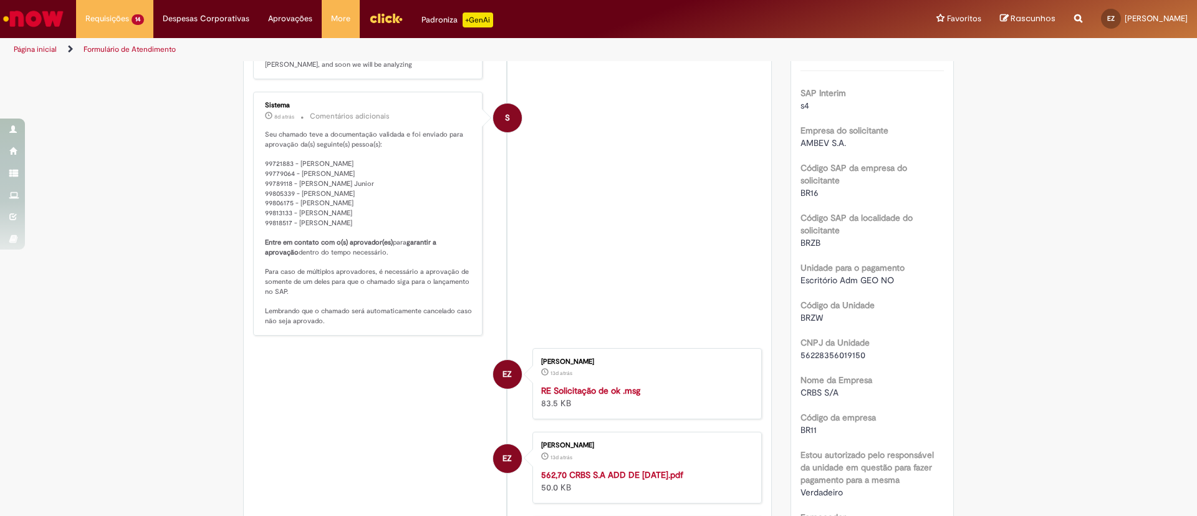
scroll to position [0, 0]
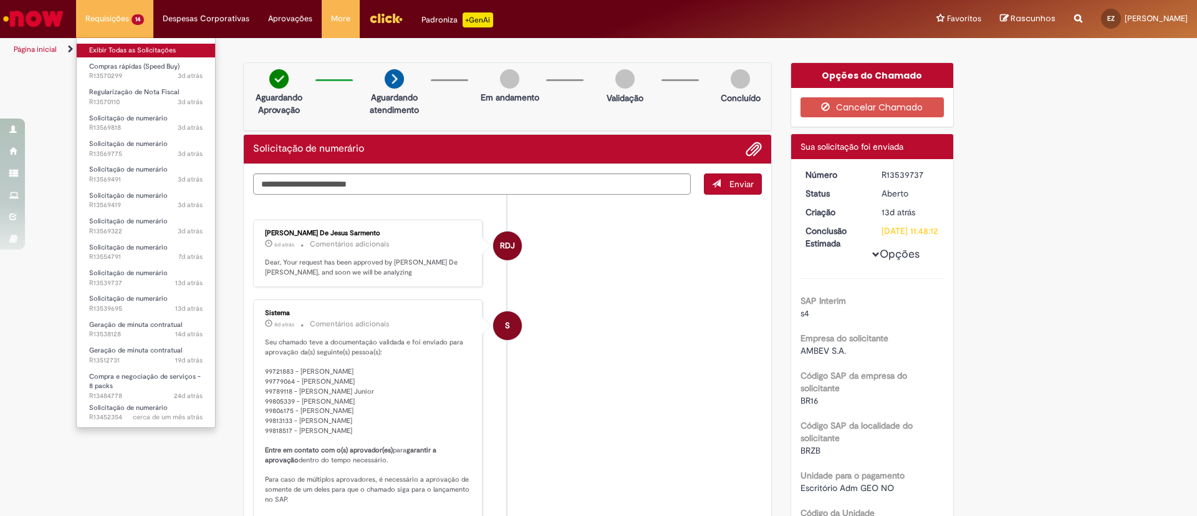
click at [148, 46] on link "Exibir Todas as Solicitações" at bounding box center [146, 51] width 138 height 14
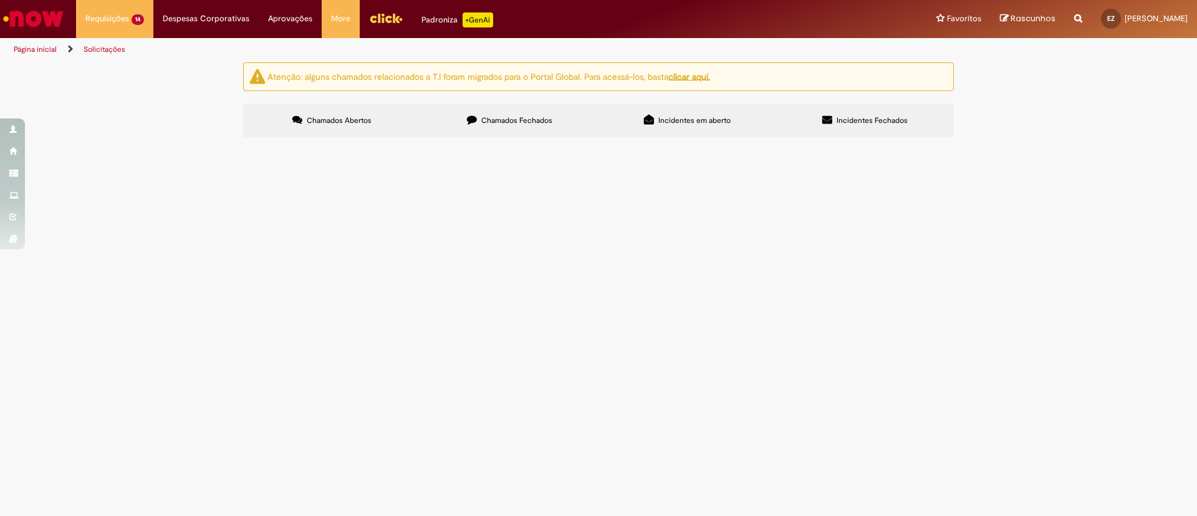
scroll to position [45, 0]
click at [0, 0] on td "ND-14666-307267" at bounding box center [0, 0] width 0 height 0
click at [0, 0] on span "R13539695" at bounding box center [0, 0] width 0 height 0
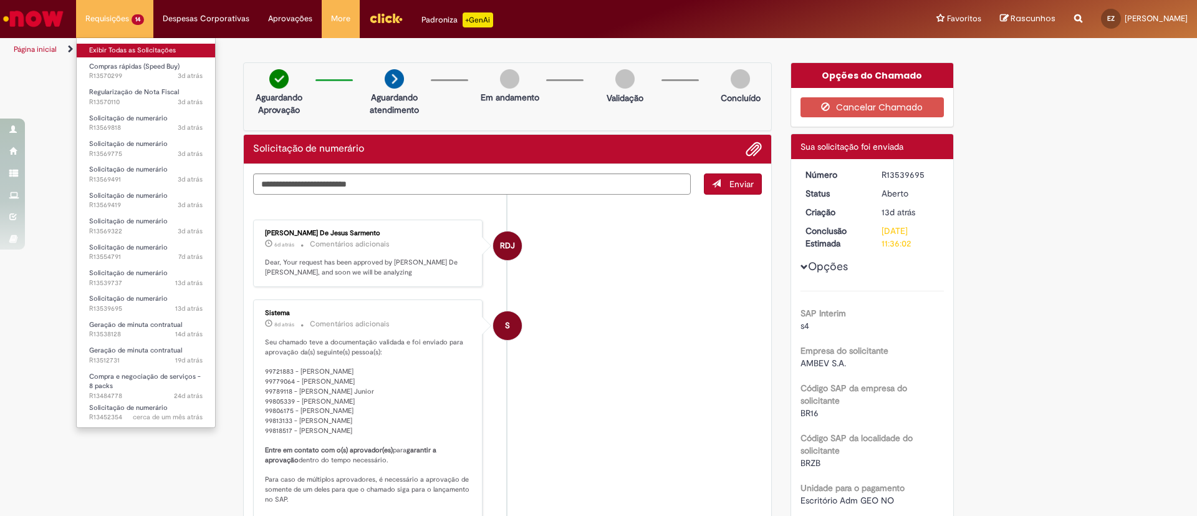
click at [119, 50] on link "Exibir Todas as Solicitações" at bounding box center [146, 51] width 138 height 14
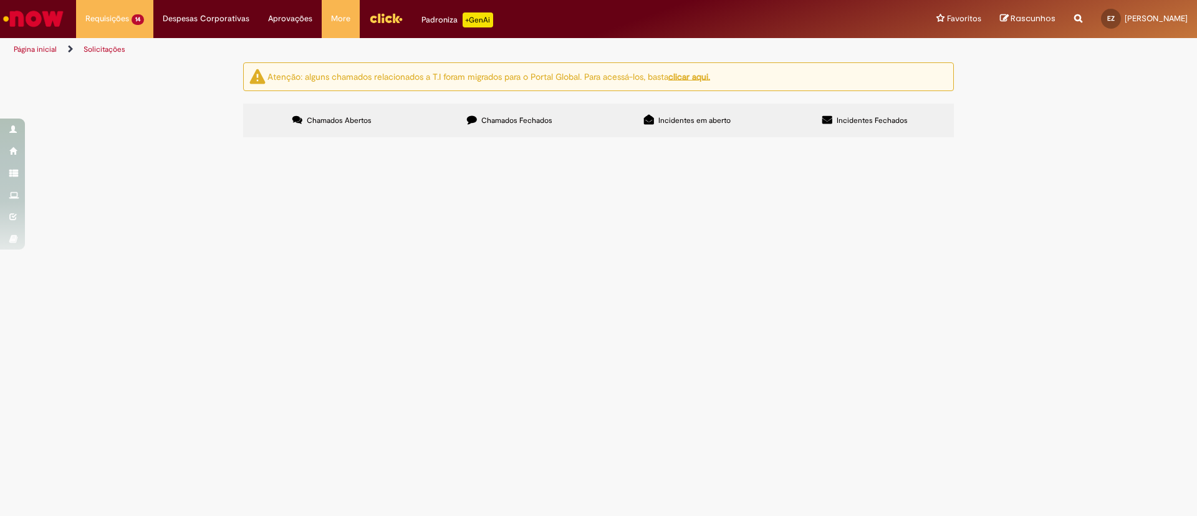
scroll to position [72, 0]
